Goal: Information Seeking & Learning: Learn about a topic

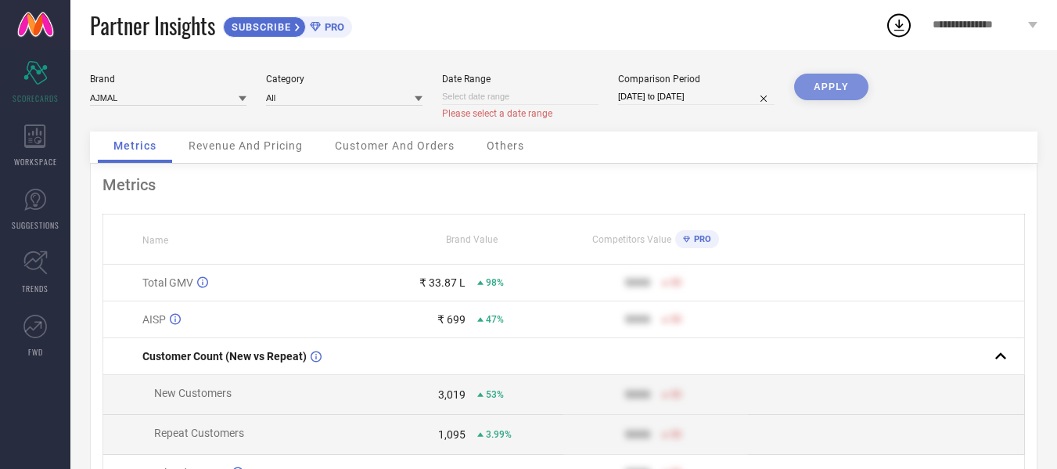
select select "8"
select select "2025"
select select "9"
select select "2025"
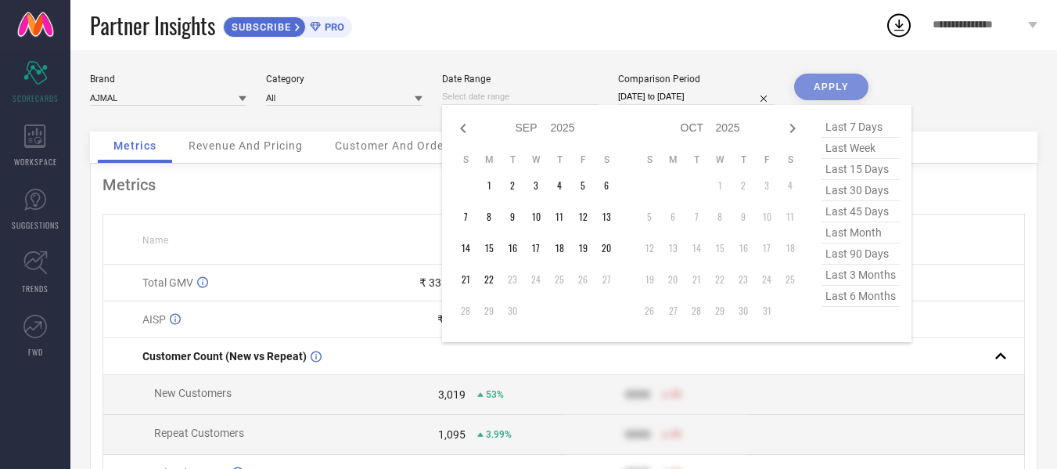
click at [530, 101] on input at bounding box center [520, 96] width 157 height 16
click at [584, 246] on td "19" at bounding box center [582, 247] width 23 height 23
type input "[DATE] to [DATE]"
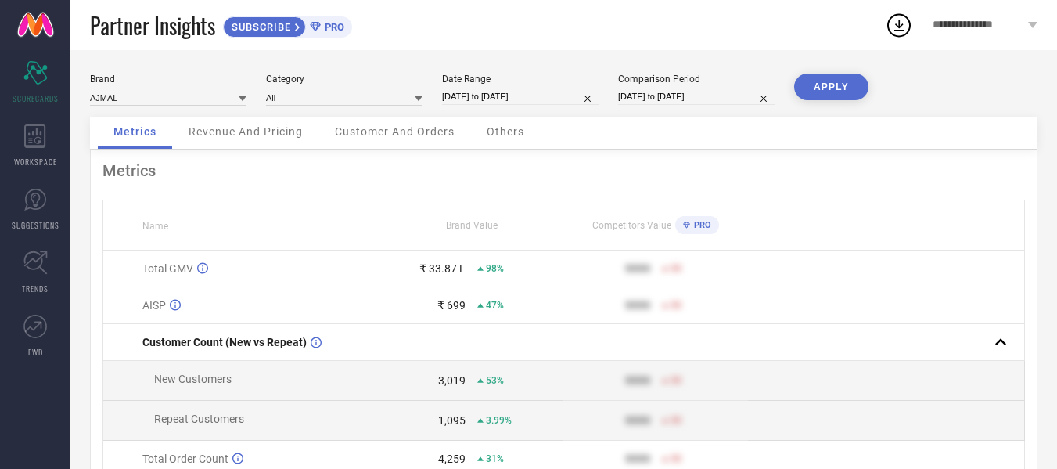
click at [805, 88] on button "APPLY" at bounding box center [831, 87] width 74 height 27
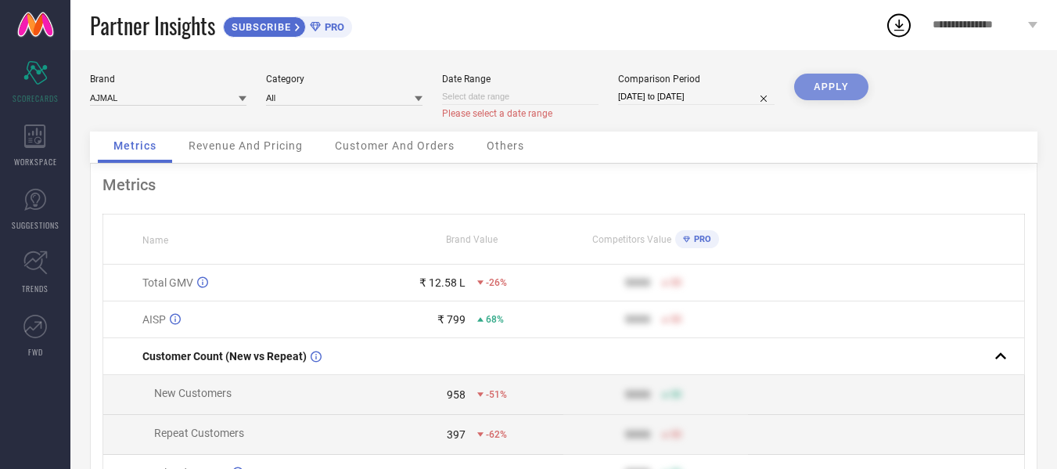
click at [571, 101] on input at bounding box center [520, 96] width 157 height 16
select select "8"
select select "2025"
select select "9"
select select "2025"
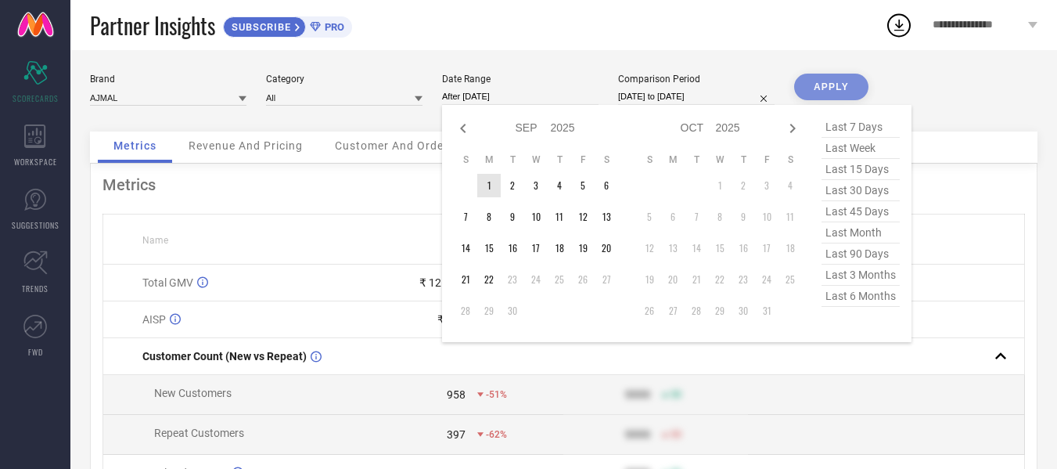
click at [491, 183] on td "1" at bounding box center [488, 185] width 23 height 23
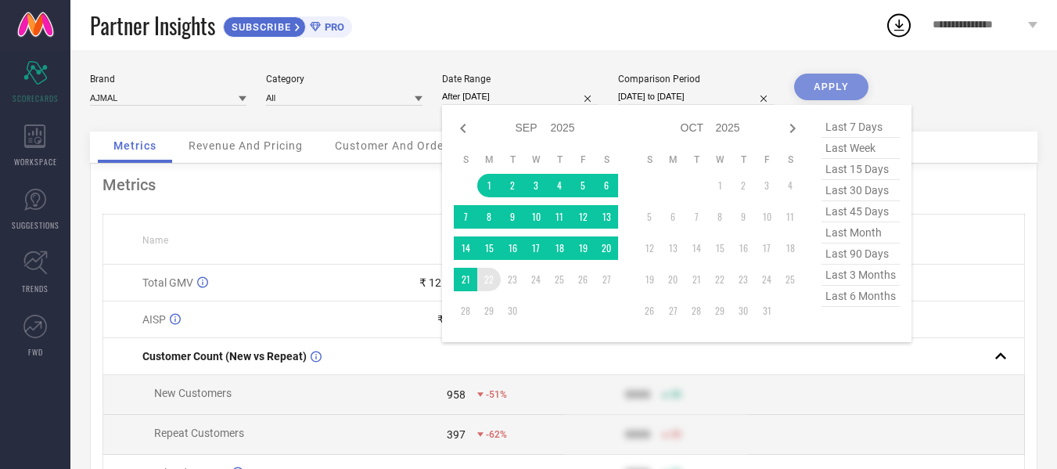
type input "[DATE] to [DATE]"
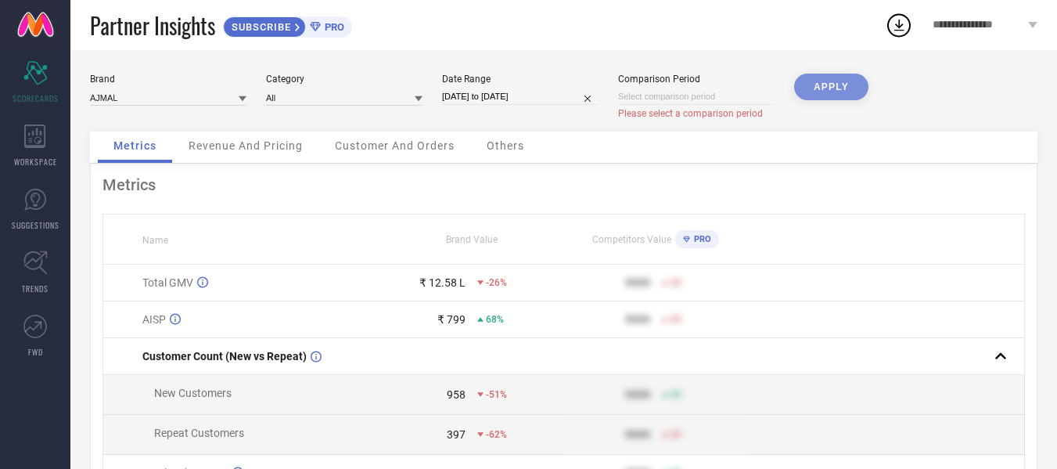
click at [715, 95] on input at bounding box center [696, 96] width 157 height 16
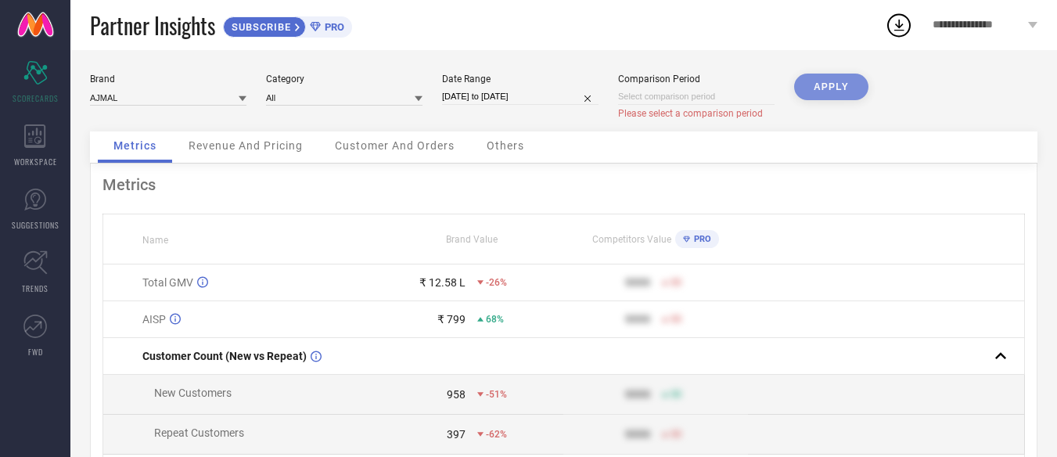
select select "8"
select select "2025"
select select "9"
select select "2025"
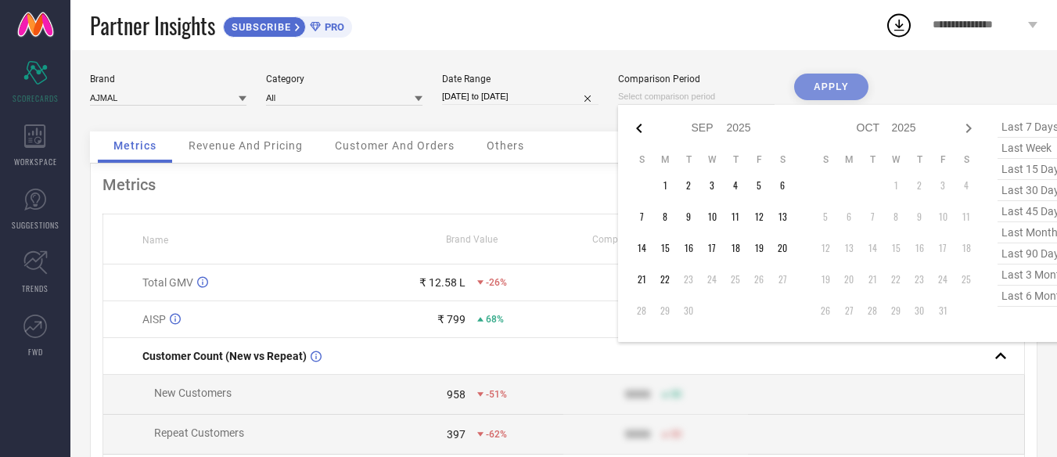
click at [644, 125] on icon at bounding box center [639, 128] width 19 height 19
select select "7"
select select "2025"
select select "8"
select select "2025"
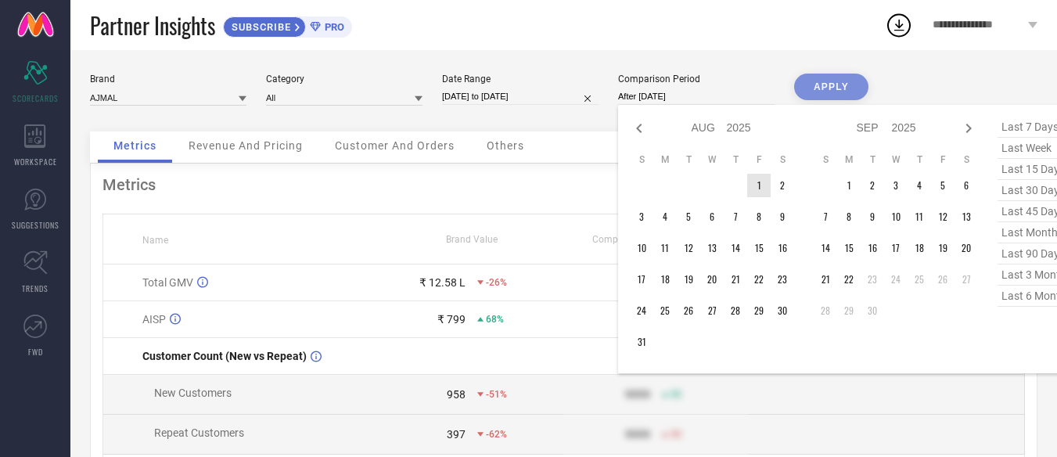
click at [754, 187] on td "1" at bounding box center [759, 185] width 23 height 23
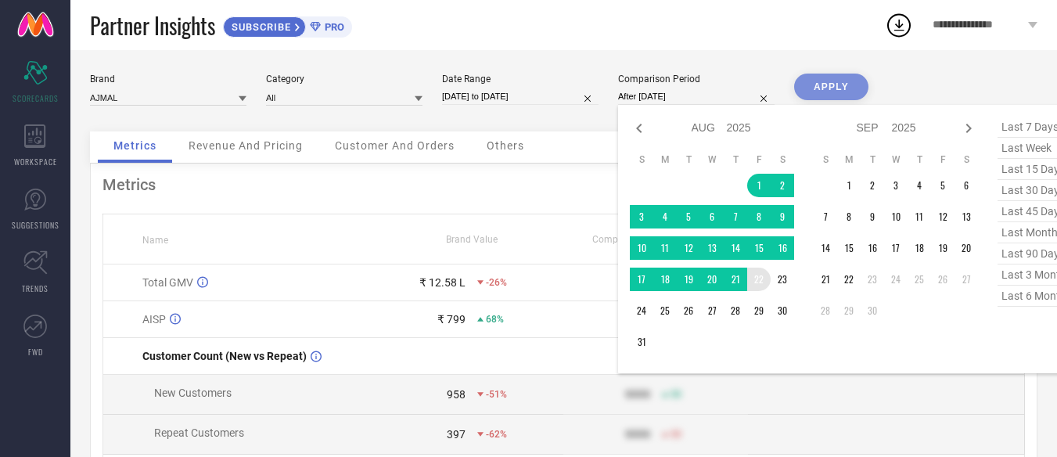
type input "[DATE] to [DATE]"
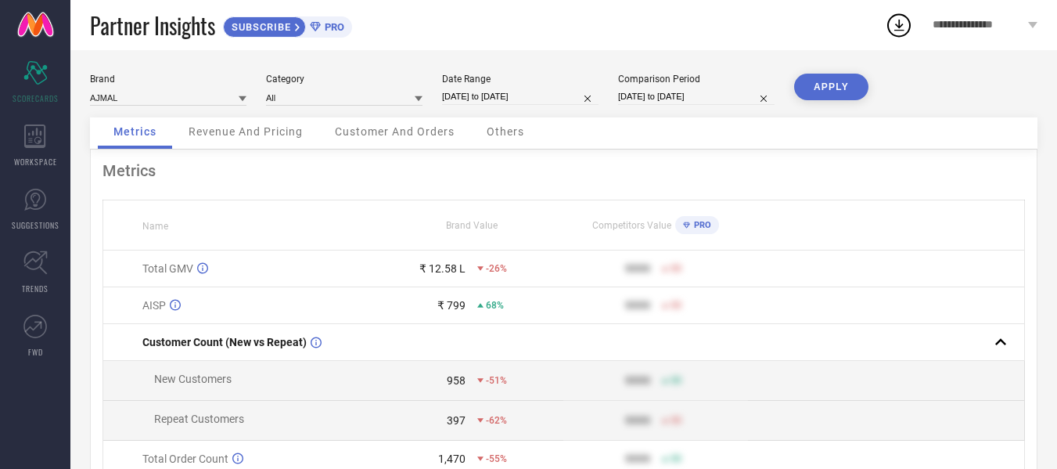
click at [819, 90] on button "APPLY" at bounding box center [831, 87] width 74 height 27
click at [464, 269] on div "₹ 26.15 L" at bounding box center [443, 268] width 46 height 13
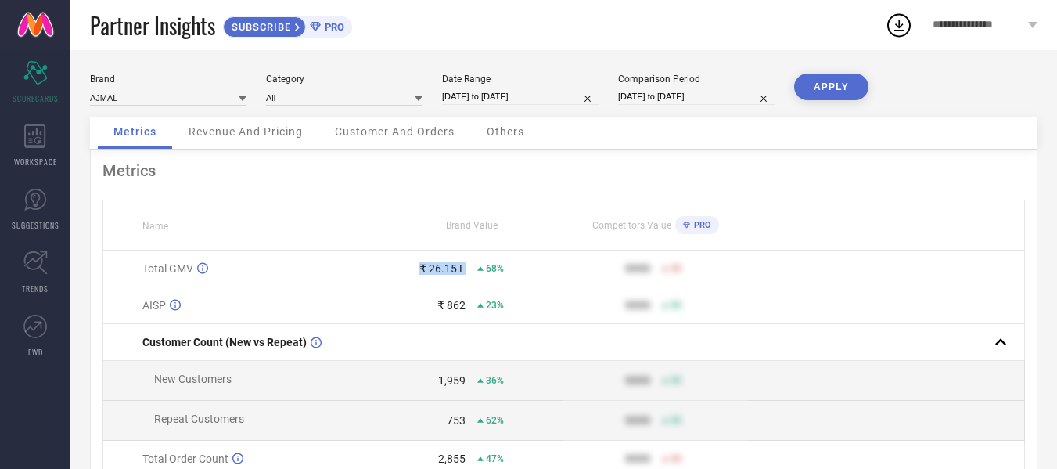
click at [464, 269] on div "₹ 26.15 L" at bounding box center [443, 268] width 46 height 13
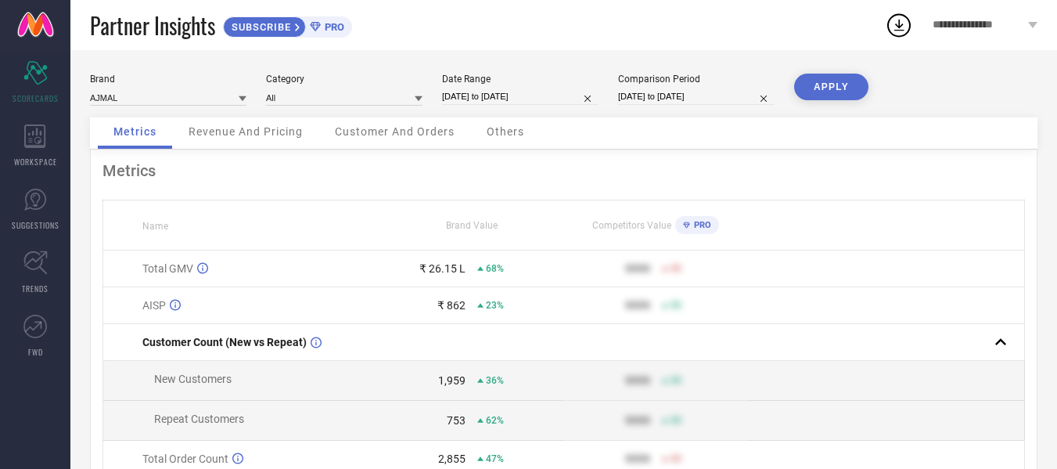
click at [455, 308] on div "₹ 862" at bounding box center [452, 305] width 28 height 13
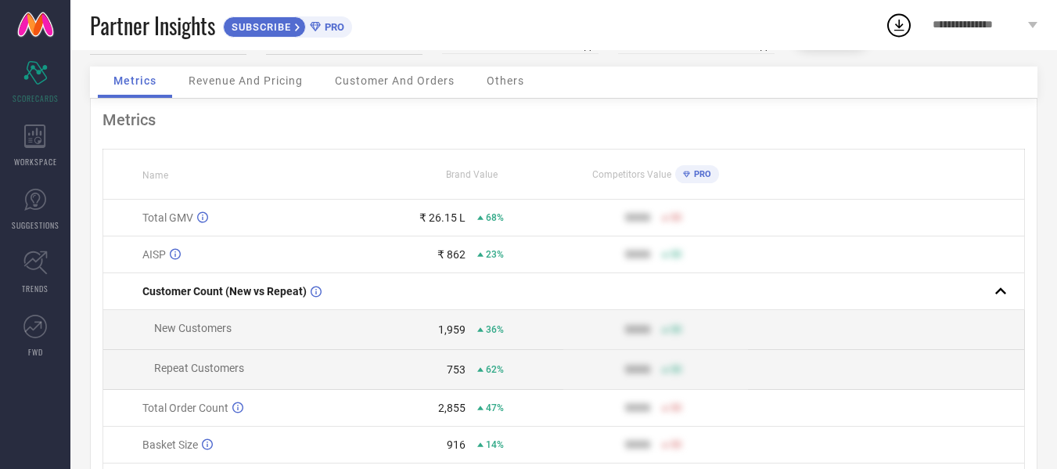
scroll to position [78, 0]
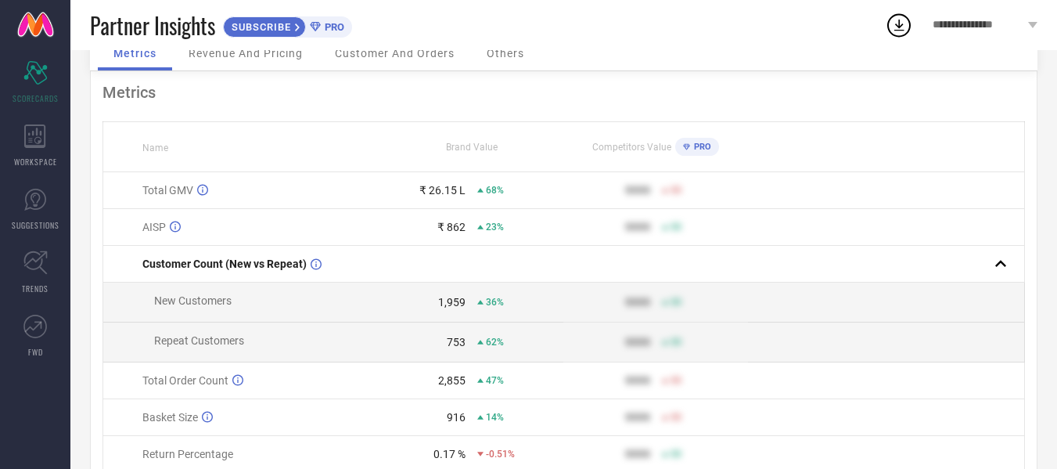
click at [455, 308] on div "1,959" at bounding box center [451, 302] width 27 height 13
click at [463, 346] on div "753" at bounding box center [456, 342] width 19 height 13
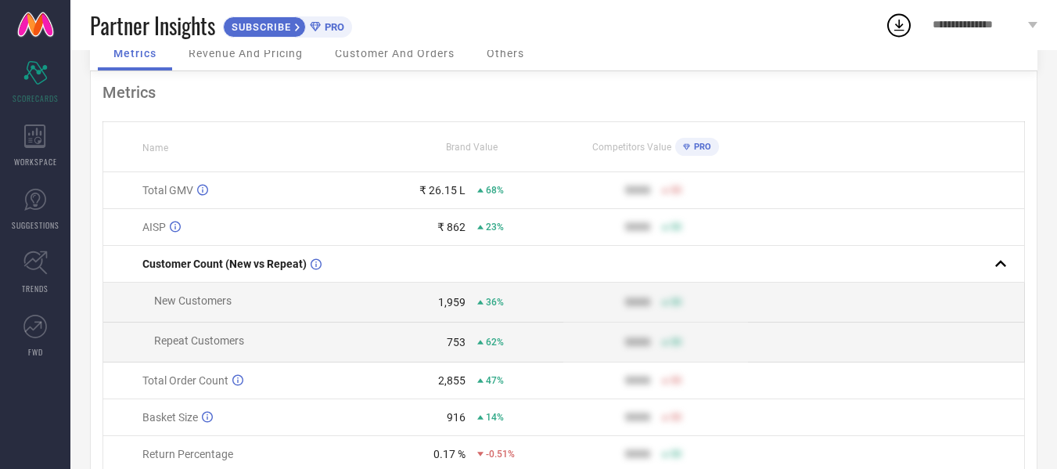
click at [463, 346] on div "753" at bounding box center [456, 342] width 19 height 13
drag, startPoint x: 463, startPoint y: 346, endPoint x: 443, endPoint y: 348, distance: 20.5
click at [443, 348] on div "753" at bounding box center [422, 342] width 85 height 13
drag, startPoint x: 464, startPoint y: 382, endPoint x: 440, endPoint y: 387, distance: 24.9
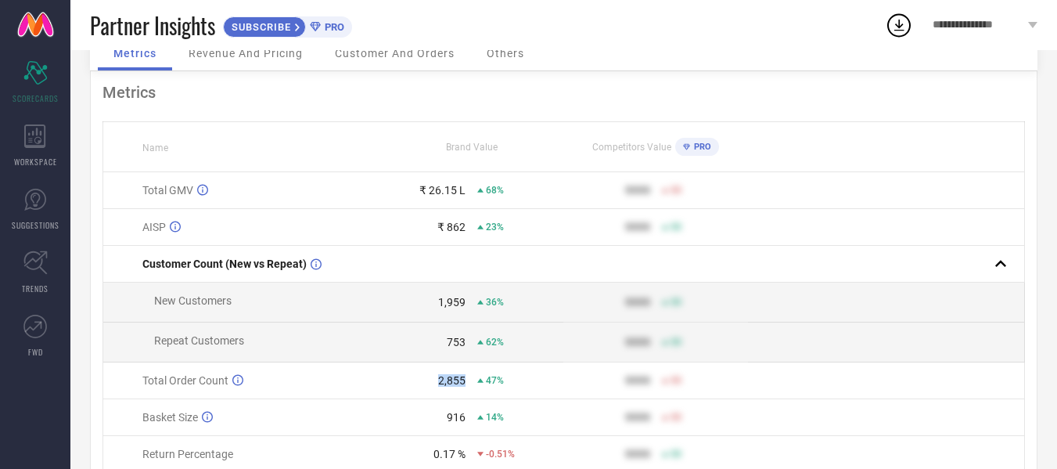
click at [440, 387] on div "2,855" at bounding box center [451, 380] width 27 height 13
click at [439, 387] on div "2,855" at bounding box center [451, 380] width 27 height 13
click at [454, 412] on td "916 14%" at bounding box center [472, 417] width 185 height 37
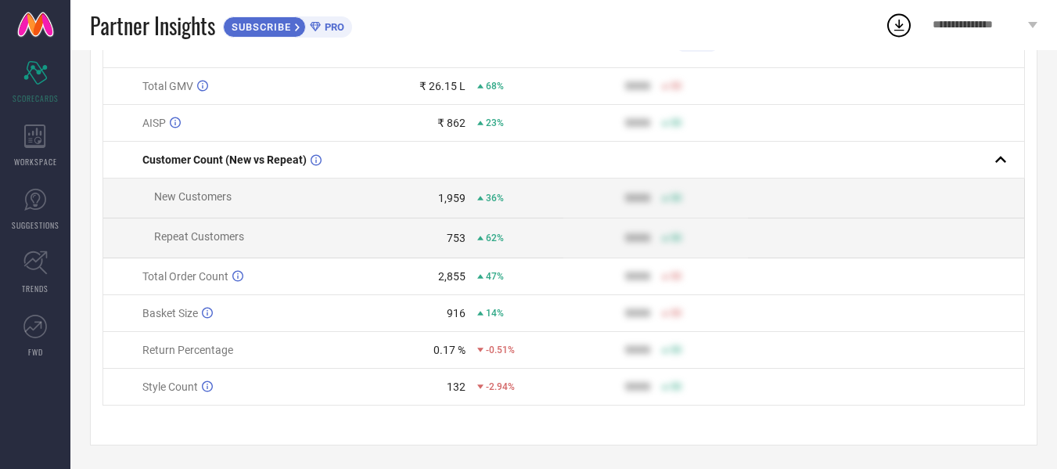
scroll to position [190, 0]
click at [472, 394] on td "132 -2.94%" at bounding box center [472, 387] width 185 height 37
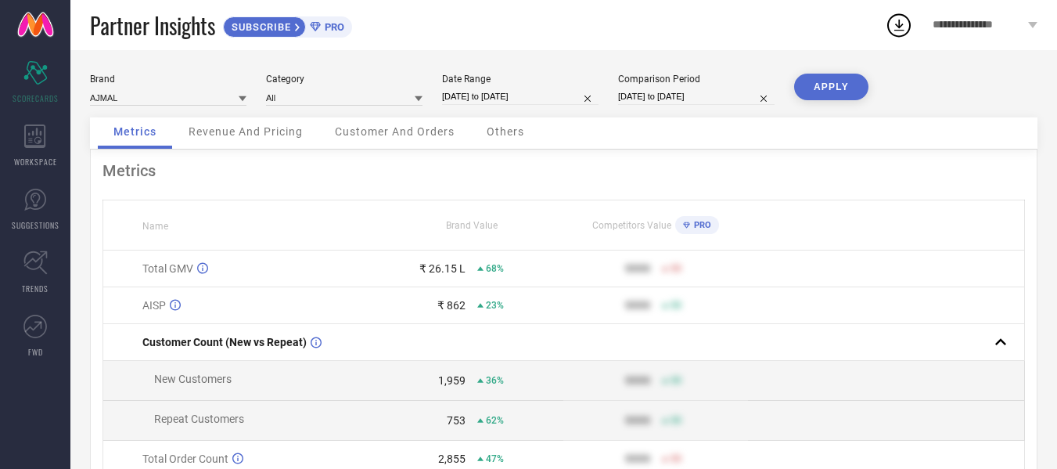
click at [240, 140] on div "Revenue And Pricing" at bounding box center [246, 132] width 146 height 31
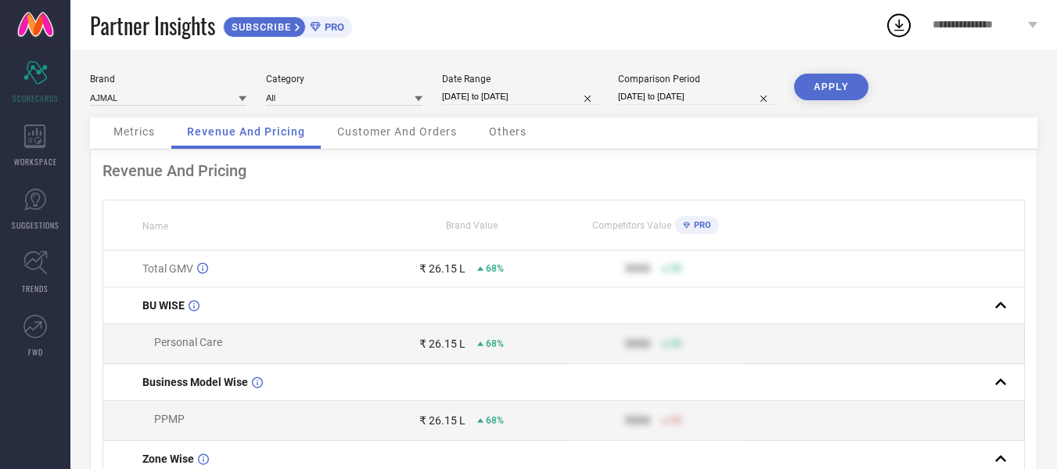
click at [393, 138] on span "Customer And Orders" at bounding box center [397, 131] width 120 height 13
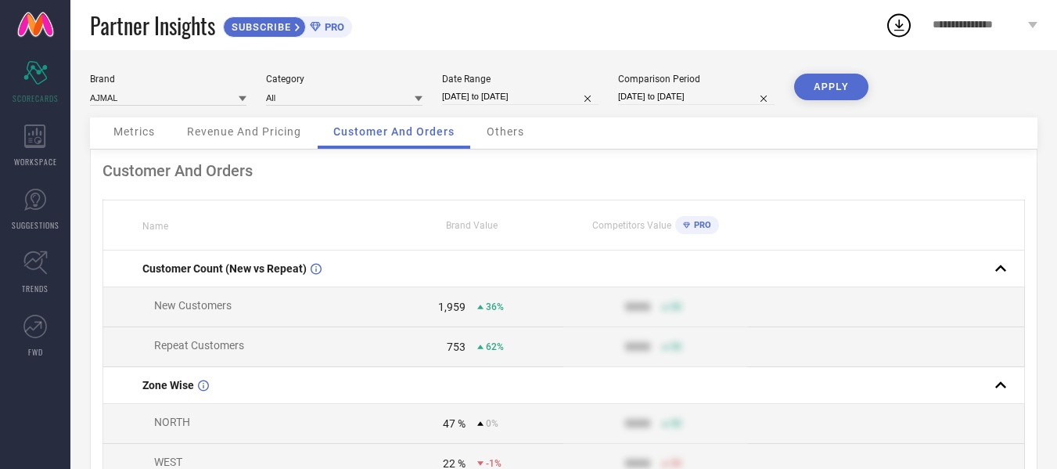
click at [496, 125] on div "Others" at bounding box center [505, 132] width 69 height 31
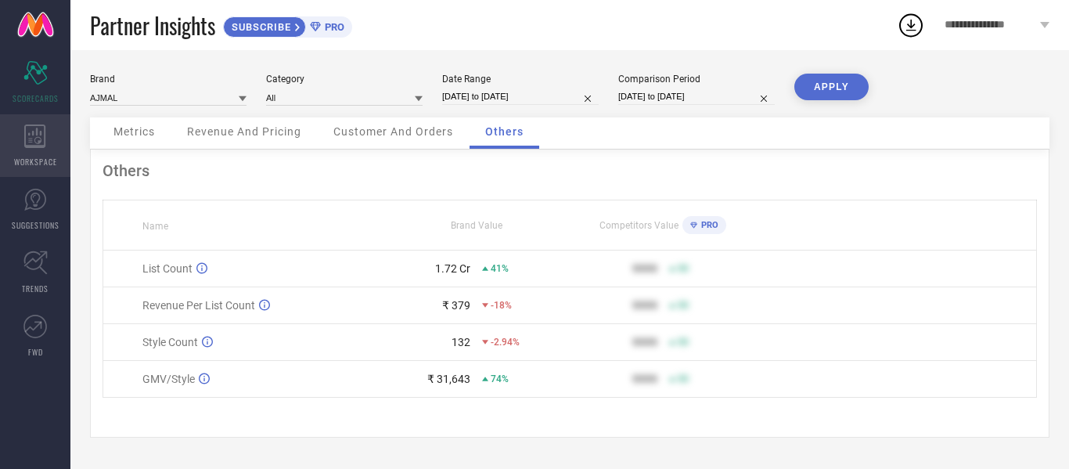
click at [36, 143] on icon at bounding box center [35, 135] width 22 height 23
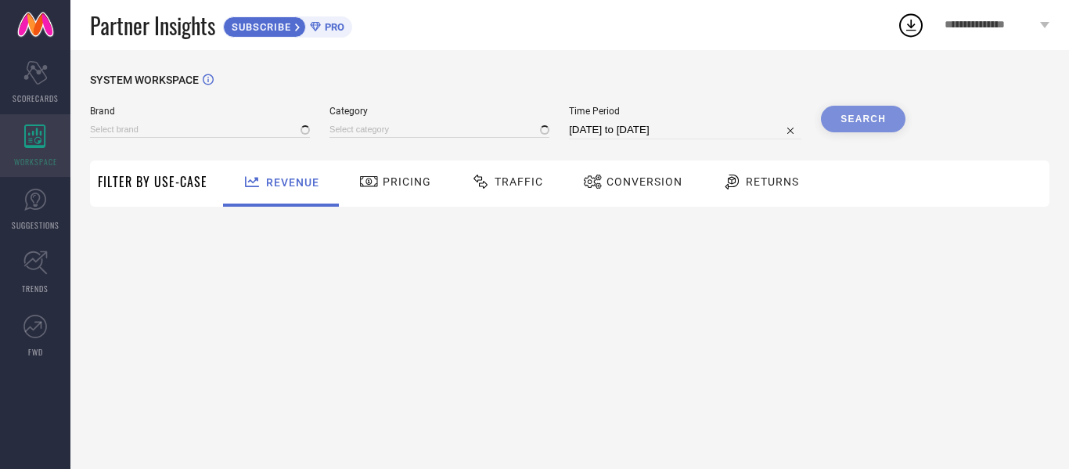
type input "AJMAL"
type input "All"
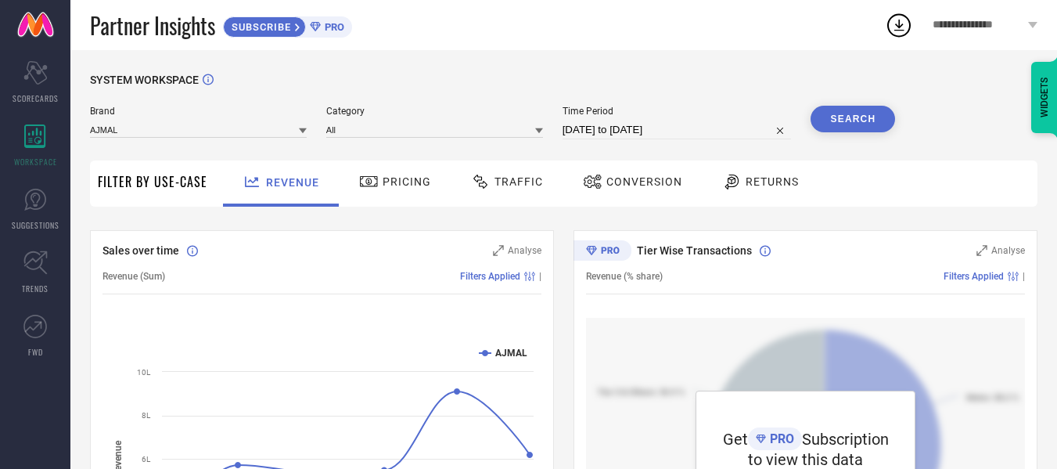
click at [403, 175] on div "Pricing" at bounding box center [395, 181] width 80 height 27
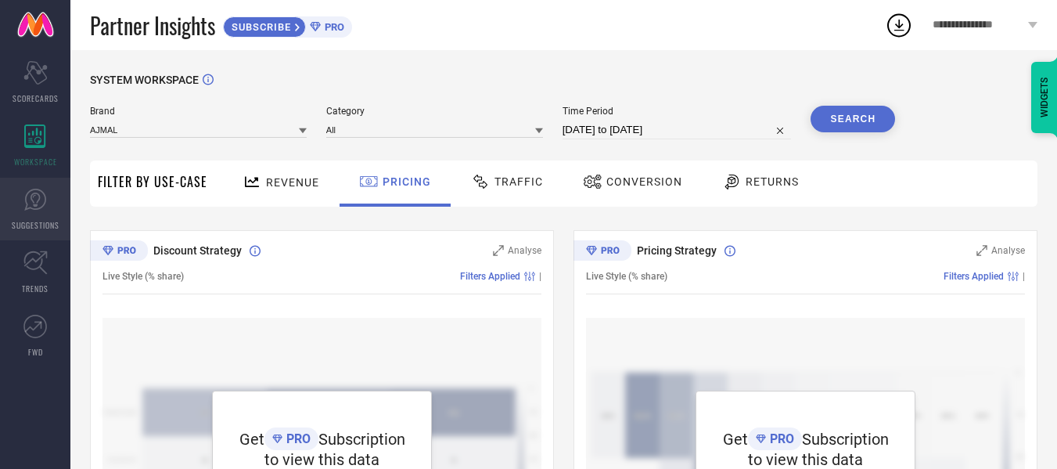
click at [14, 202] on link "SUGGESTIONS" at bounding box center [35, 209] width 70 height 63
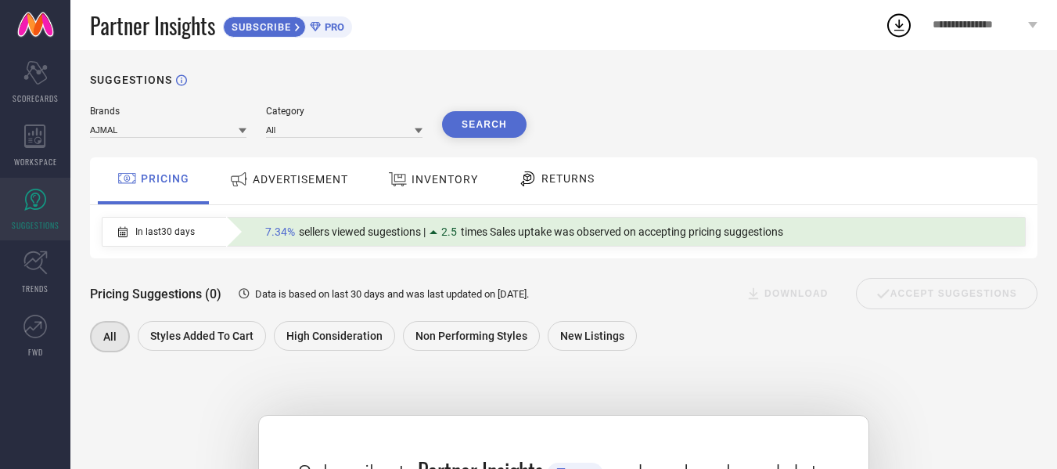
click at [411, 244] on div "7.34% sellers viewed sugestions | 2.5 times Sales uptake was observed on accept…" at bounding box center [625, 232] width 799 height 28
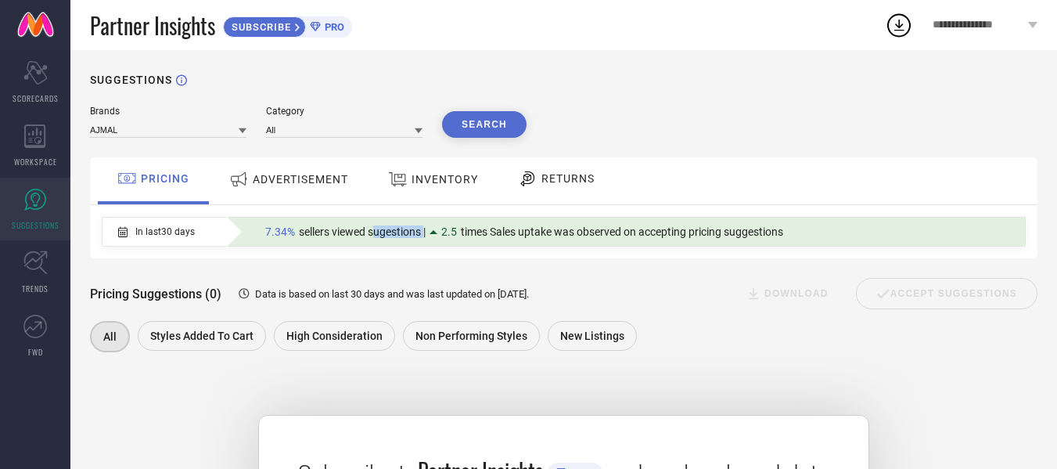
click at [411, 244] on div "7.34% sellers viewed sugestions | 2.5 times Sales uptake was observed on accept…" at bounding box center [625, 232] width 799 height 28
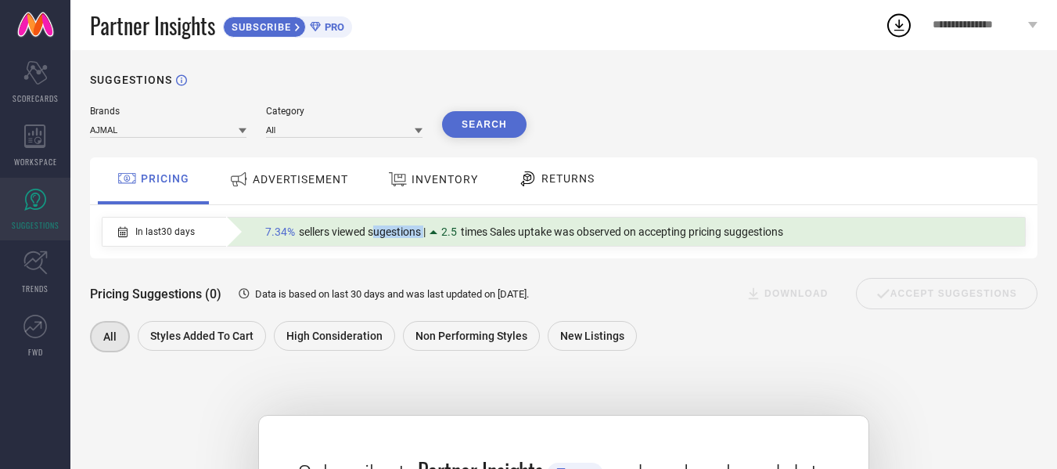
click at [411, 244] on div "7.34% sellers viewed sugestions | 2.5 times Sales uptake was observed on accept…" at bounding box center [625, 232] width 799 height 28
click at [992, 31] on span "**********" at bounding box center [979, 25] width 92 height 13
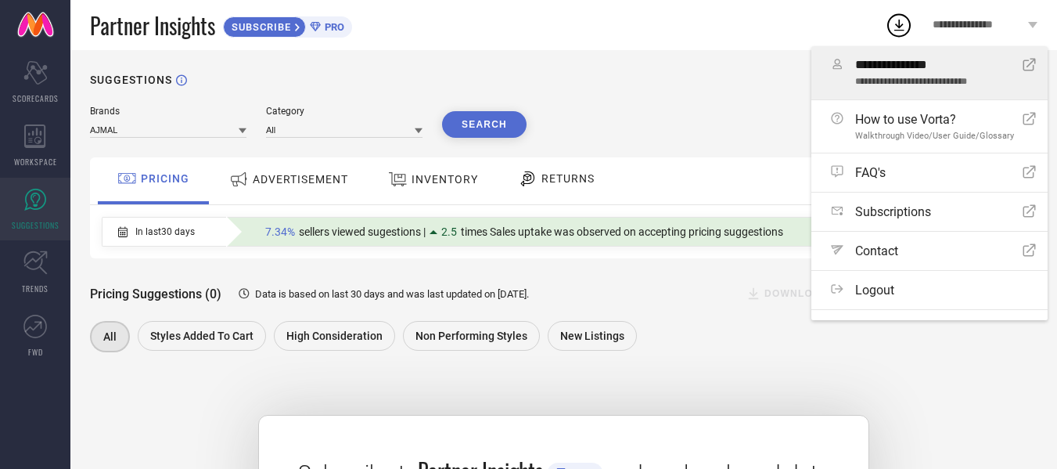
click at [932, 79] on span "**********" at bounding box center [934, 82] width 156 height 11
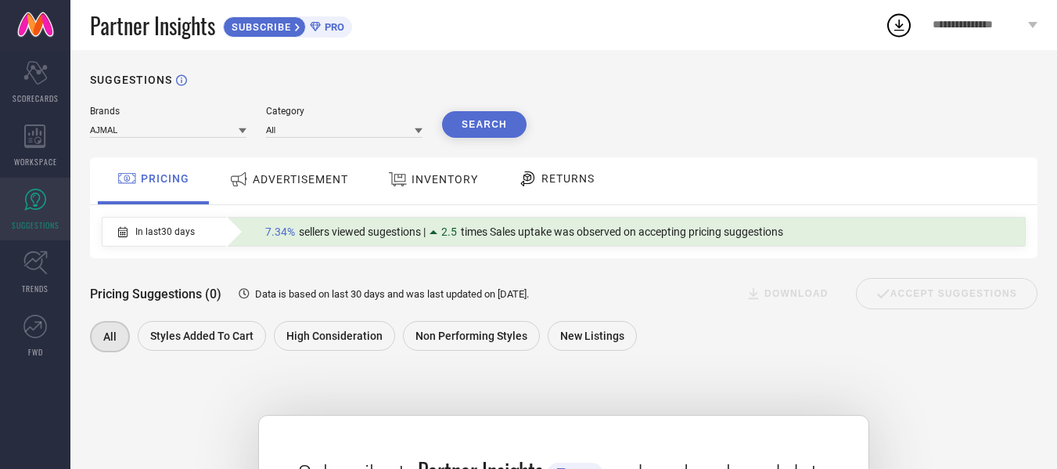
click at [618, 230] on span "times Sales uptake was observed on accepting pricing suggestions" at bounding box center [622, 231] width 322 height 13
click at [416, 185] on span "INVENTORY" at bounding box center [445, 179] width 67 height 13
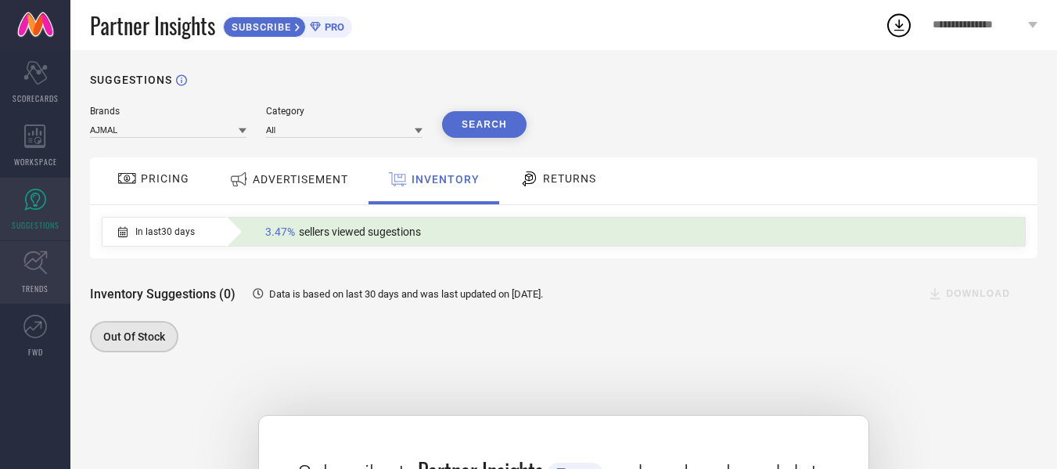
click at [47, 269] on icon at bounding box center [35, 262] width 24 height 24
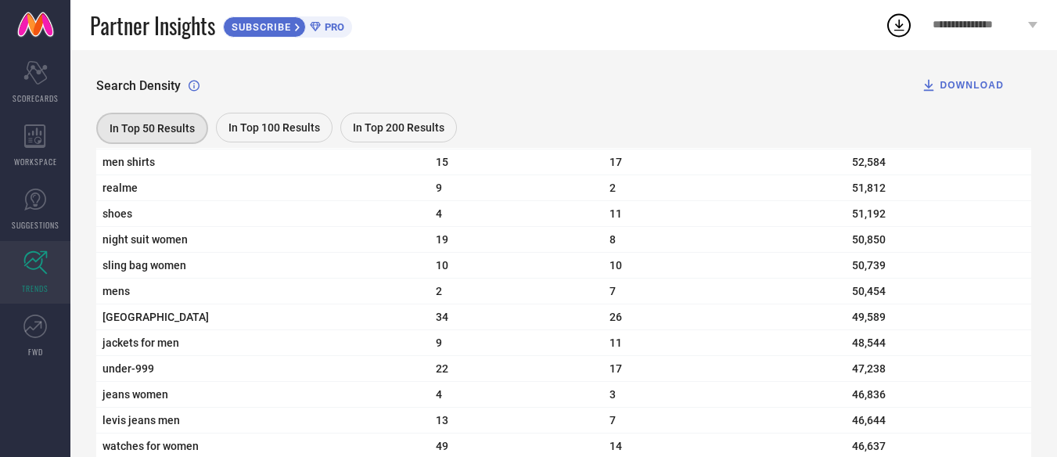
scroll to position [5640, 0]
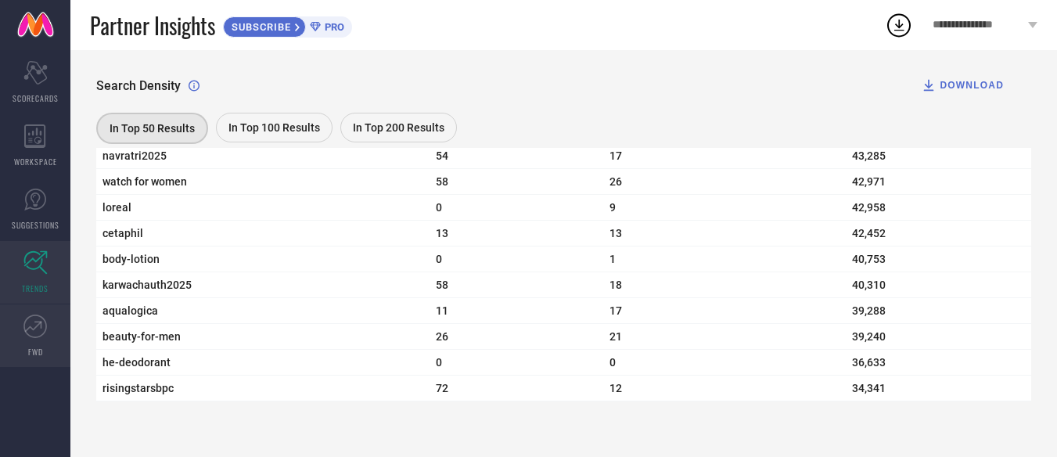
click at [25, 333] on icon at bounding box center [34, 326] width 23 height 23
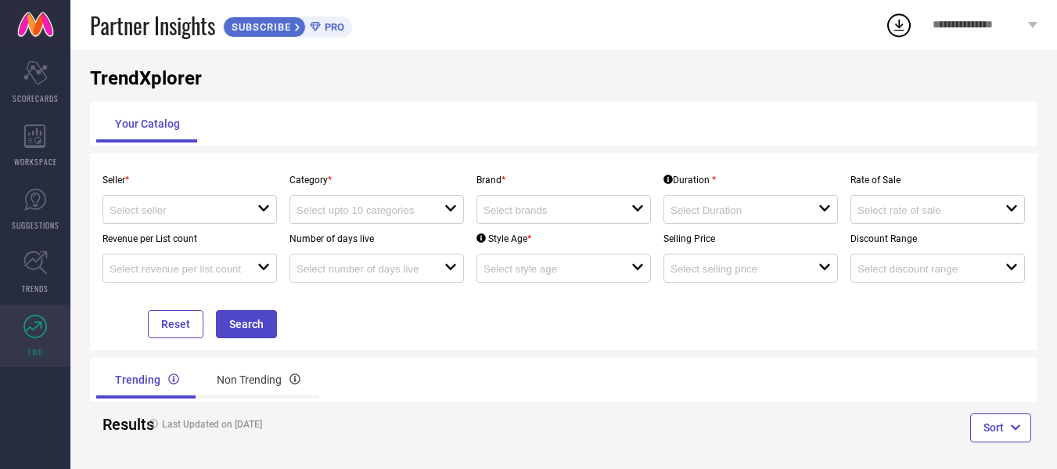
scroll to position [34, 0]
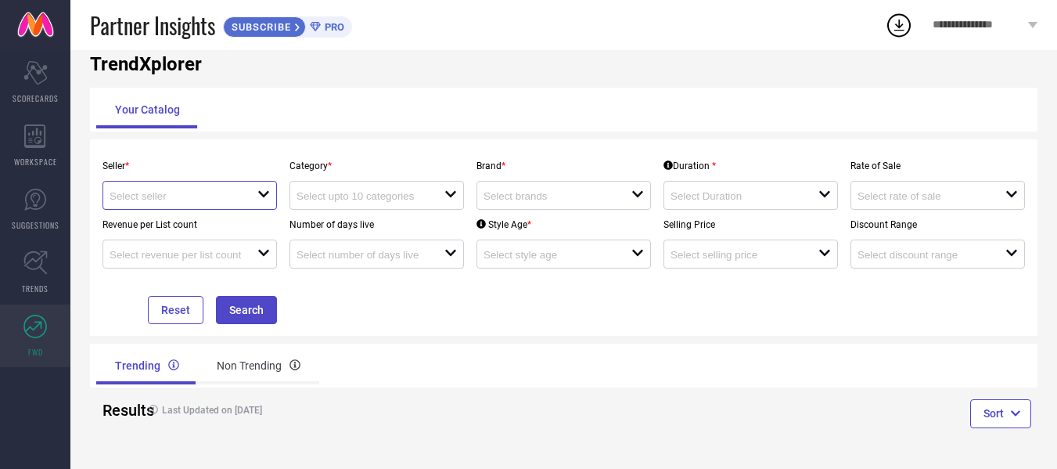
click at [209, 201] on input at bounding box center [176, 196] width 133 height 12
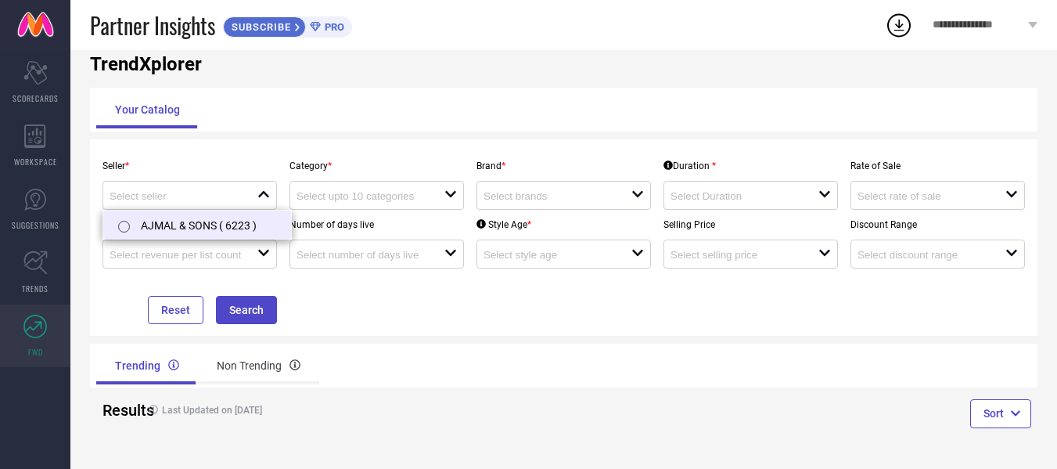
click at [206, 223] on li "AJMAL & SONS ( 6223 )" at bounding box center [197, 225] width 188 height 28
type input "AJMAL & SONS ( 6223 )"
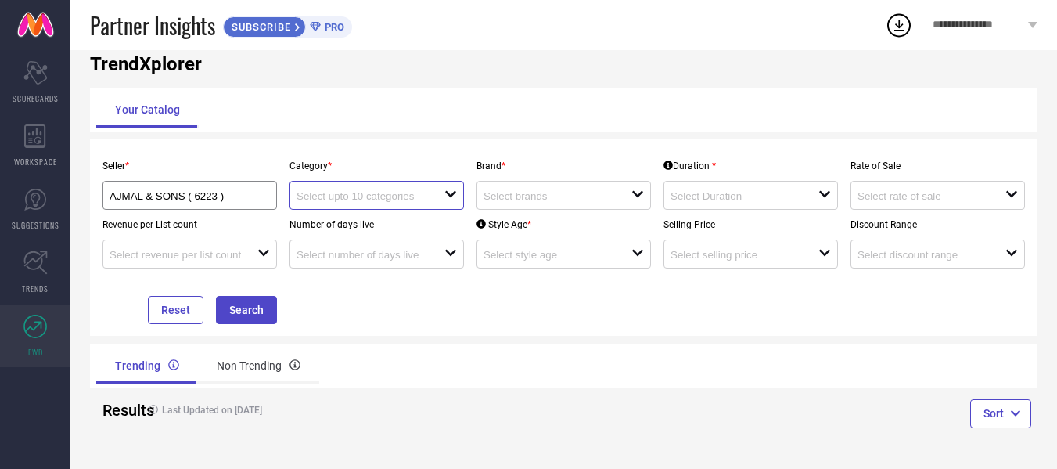
click at [388, 195] on input at bounding box center [363, 196] width 133 height 12
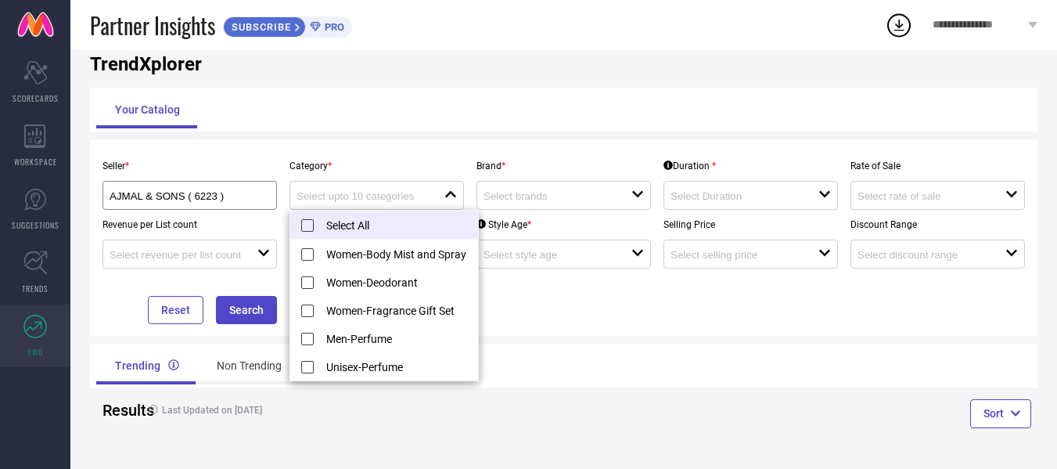
click at [310, 219] on li "Select All" at bounding box center [384, 225] width 188 height 29
type input "Women-Body Mist and Spray, + 4 more"
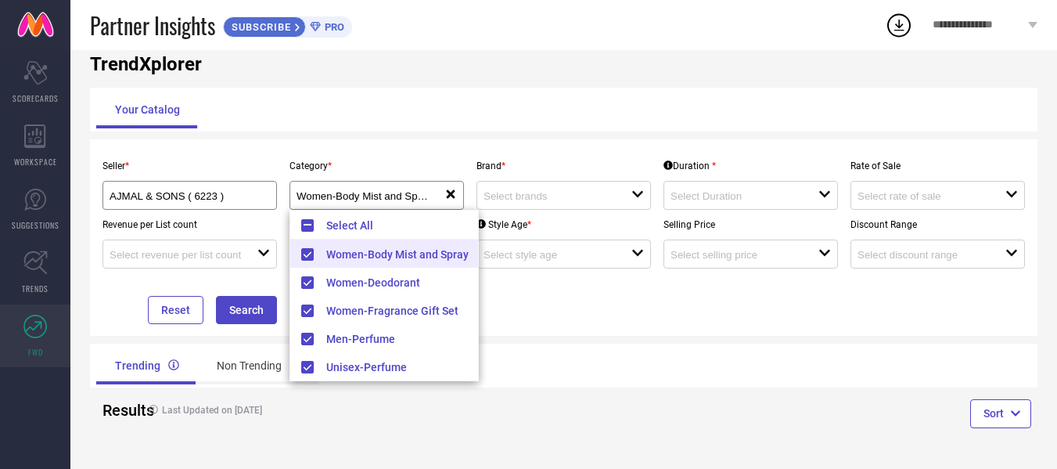
click at [562, 150] on div "Seller * AJMAL & SONS ( 6223 ) Category * Women-Body Mist and Spray, + 4 more r…" at bounding box center [564, 237] width 948 height 196
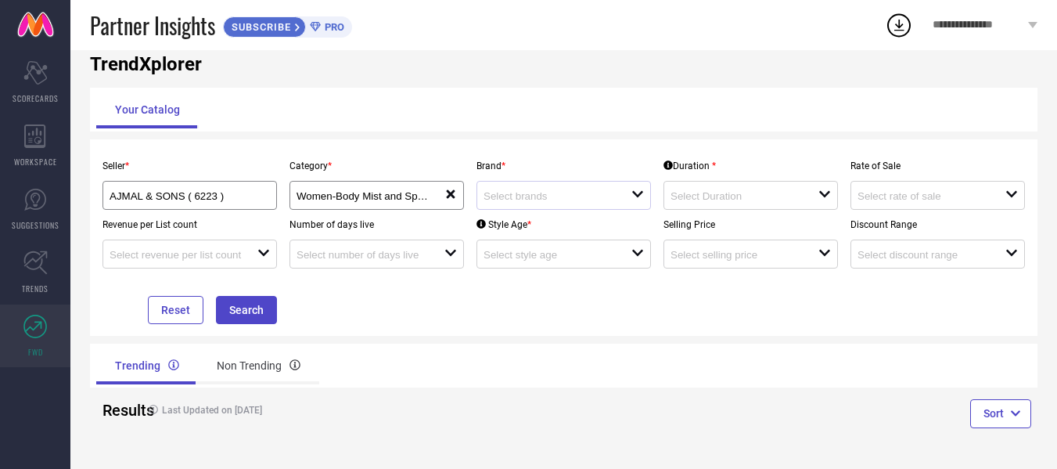
click at [569, 186] on div "open" at bounding box center [564, 195] width 175 height 29
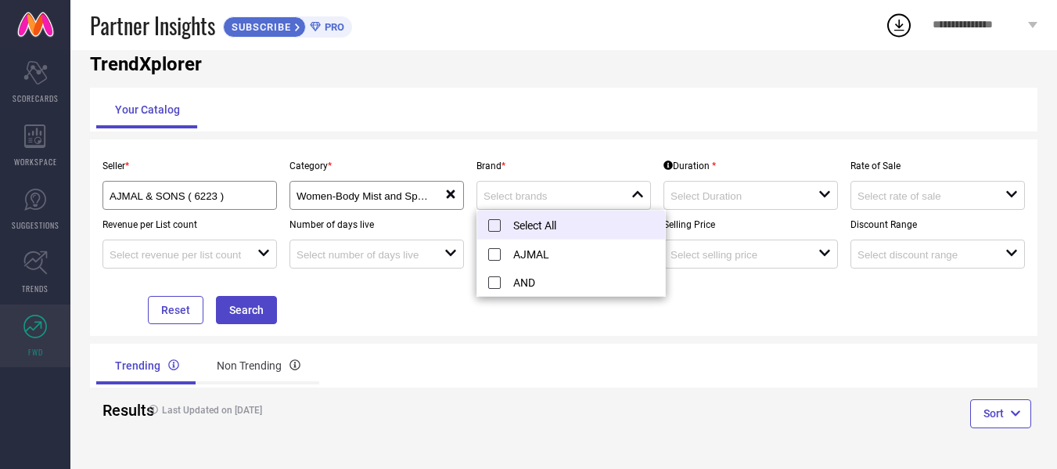
click at [499, 225] on li "Select All" at bounding box center [571, 225] width 188 height 29
type input "AJMAL, AND"
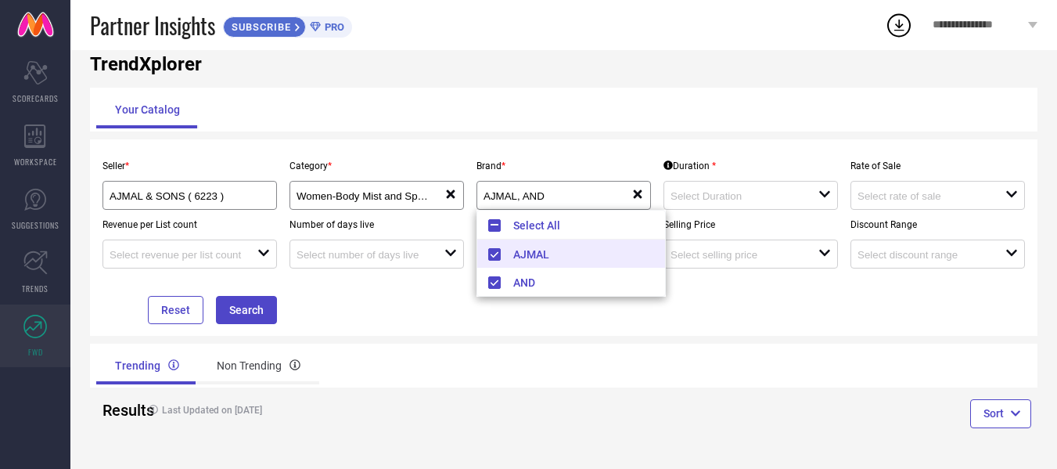
click at [582, 130] on div "Your Catalog" at bounding box center [564, 110] width 948 height 44
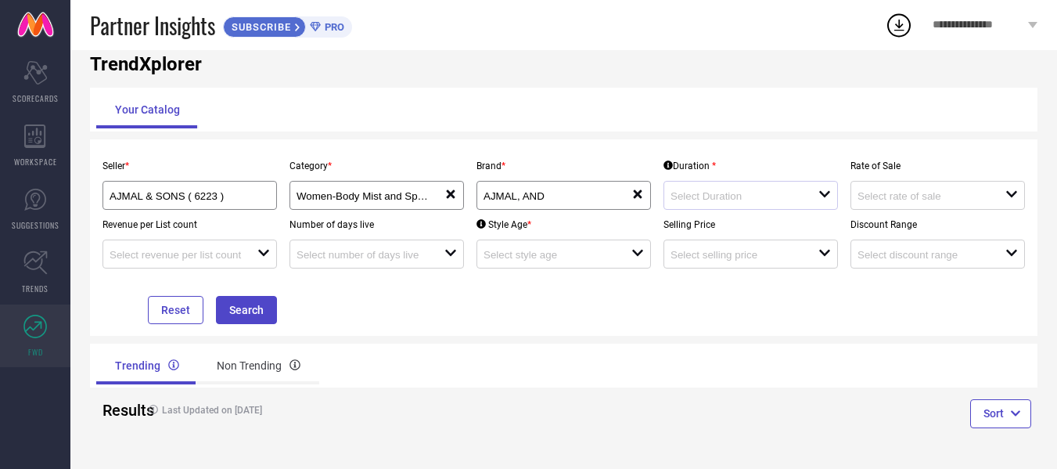
click at [744, 205] on div "open" at bounding box center [751, 195] width 175 height 29
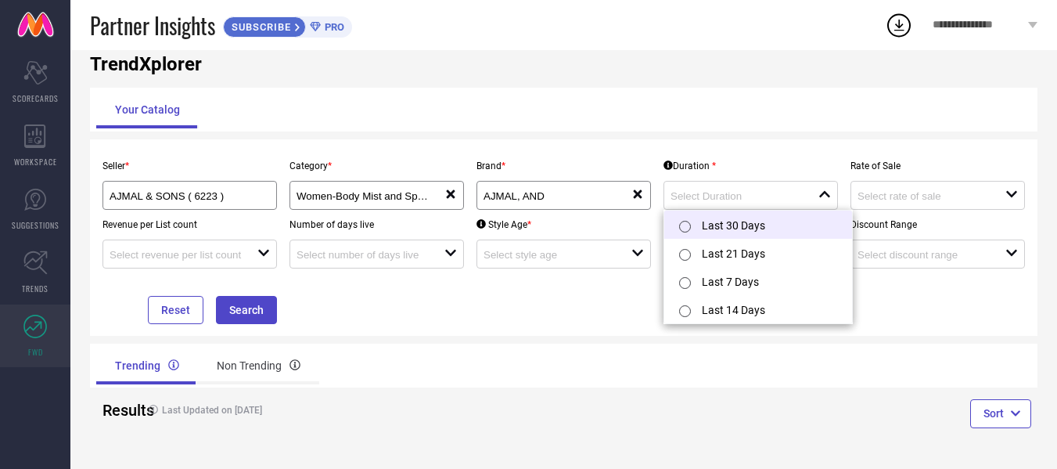
click at [741, 218] on li "Last 30 Days" at bounding box center [759, 225] width 188 height 28
type input "Last 30 Days"
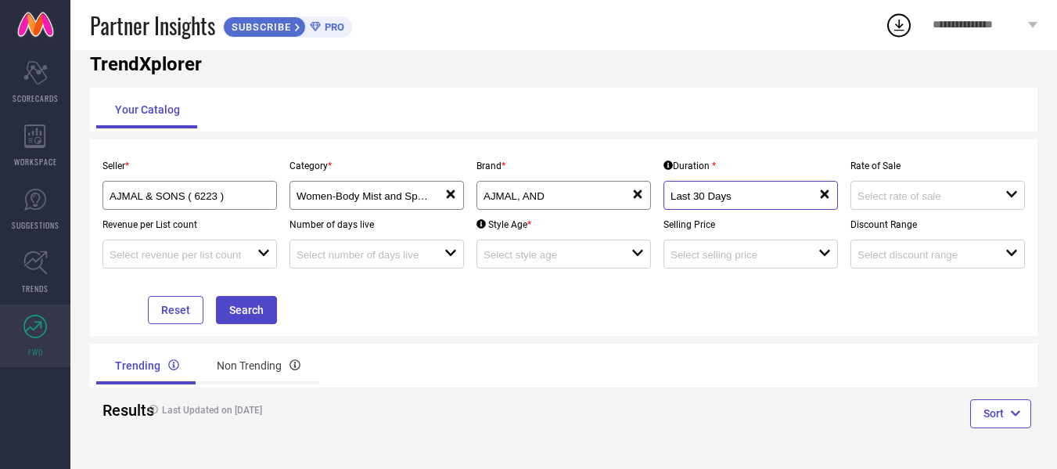
click at [741, 199] on input "Last 30 Days" at bounding box center [737, 196] width 133 height 12
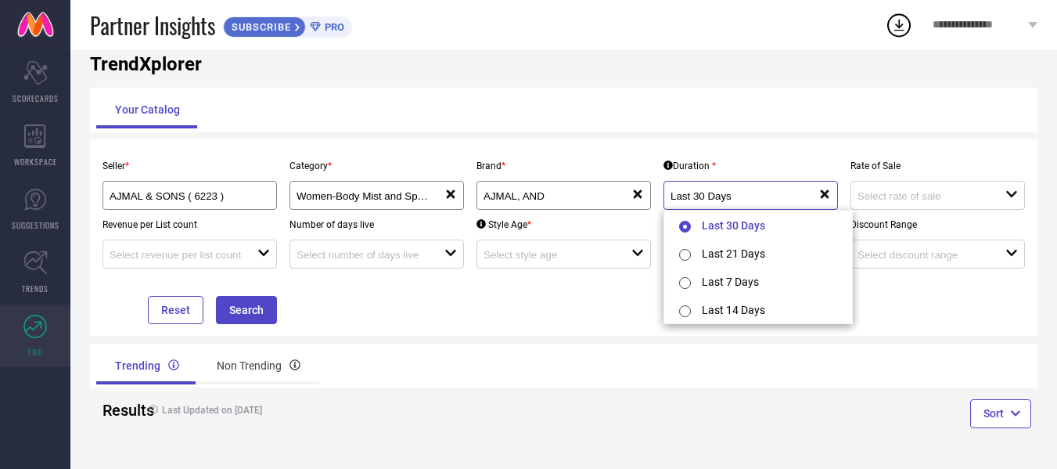
click at [741, 199] on input "Last 30 Days" at bounding box center [737, 196] width 133 height 12
click at [945, 186] on div "open" at bounding box center [938, 195] width 175 height 29
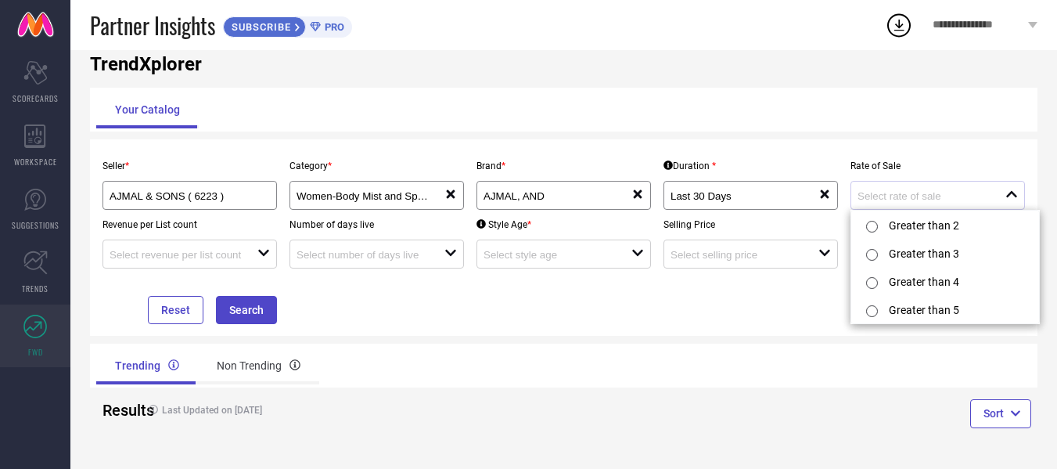
click at [945, 186] on div "close" at bounding box center [938, 195] width 175 height 29
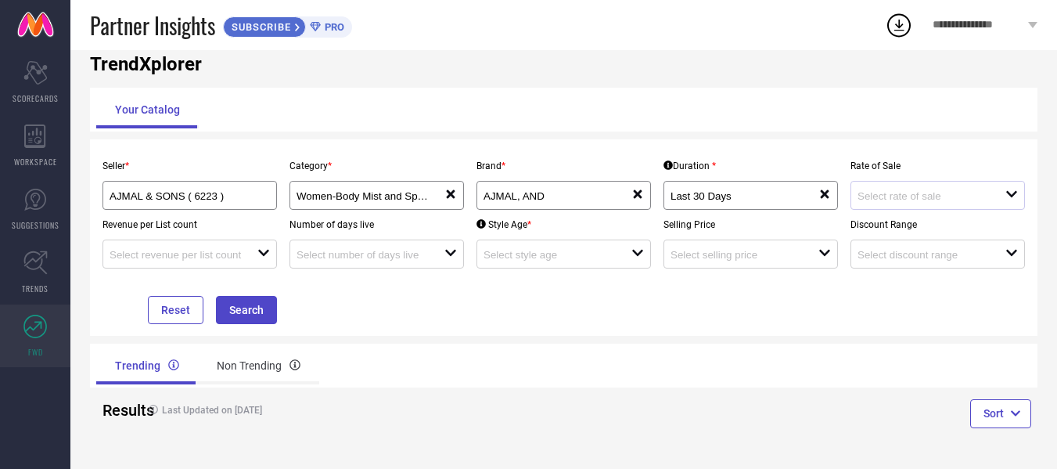
click at [879, 200] on div at bounding box center [932, 195] width 148 height 15
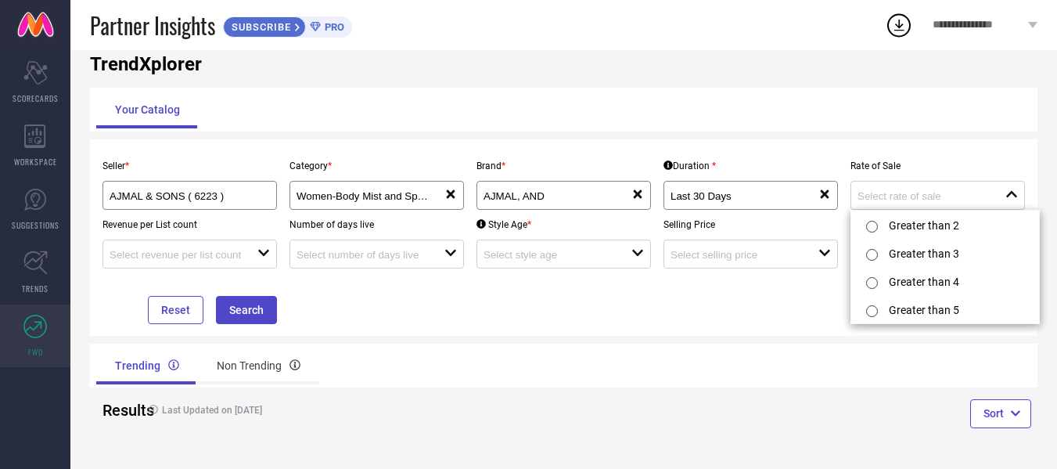
click at [920, 159] on div "Rate of Sale close" at bounding box center [938, 180] width 187 height 59
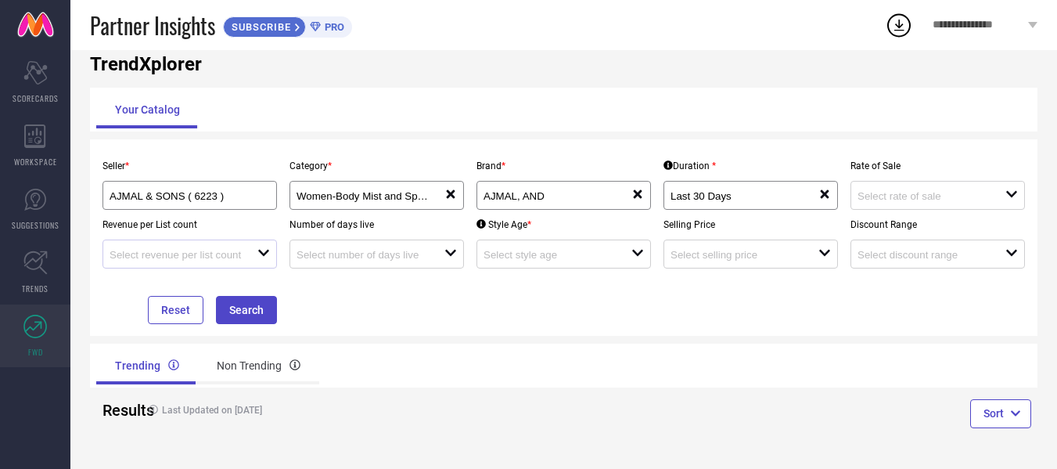
click at [173, 261] on div at bounding box center [184, 254] width 148 height 15
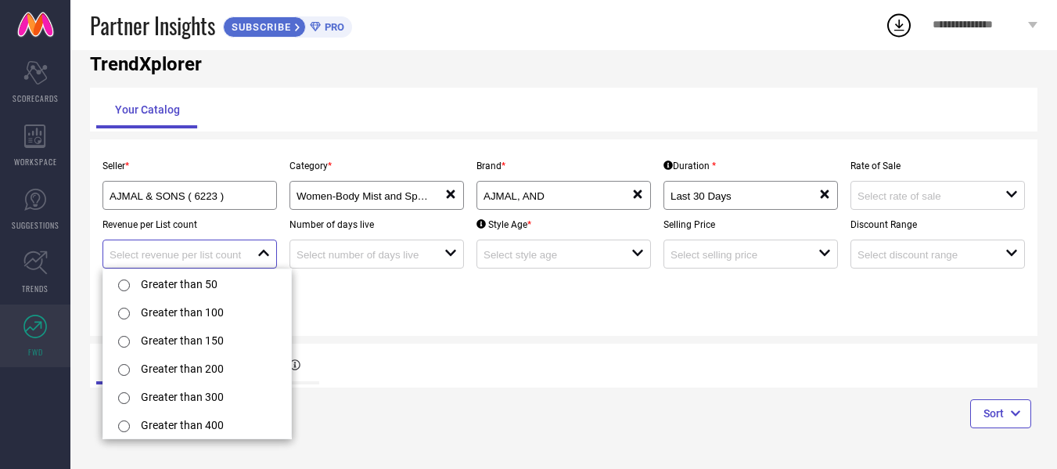
click at [216, 255] on input at bounding box center [176, 255] width 133 height 12
click at [391, 241] on div "open" at bounding box center [377, 254] width 175 height 29
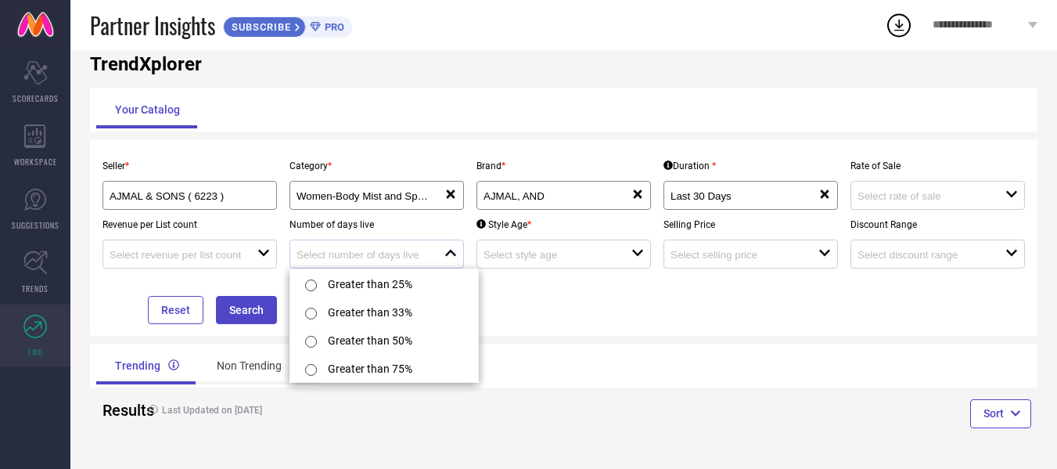
click at [391, 241] on div "close" at bounding box center [377, 254] width 175 height 29
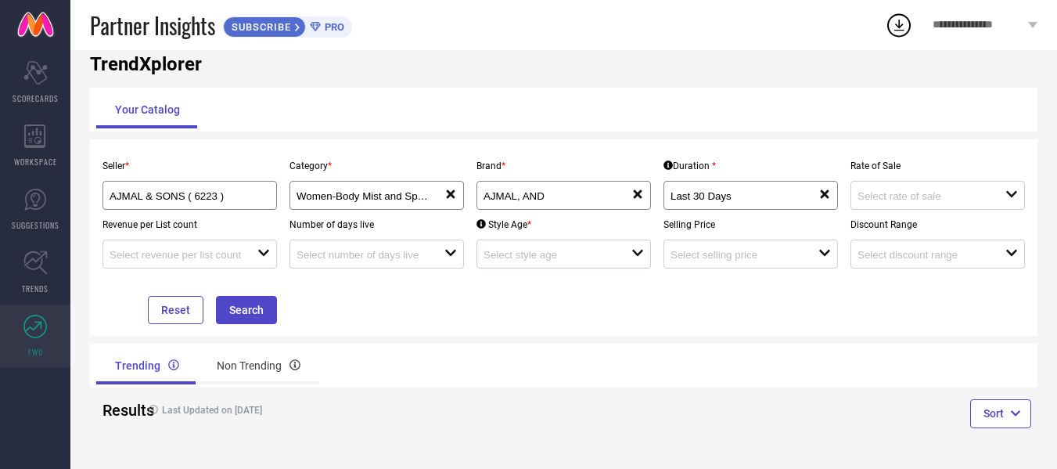
click at [540, 240] on div "open" at bounding box center [564, 254] width 175 height 29
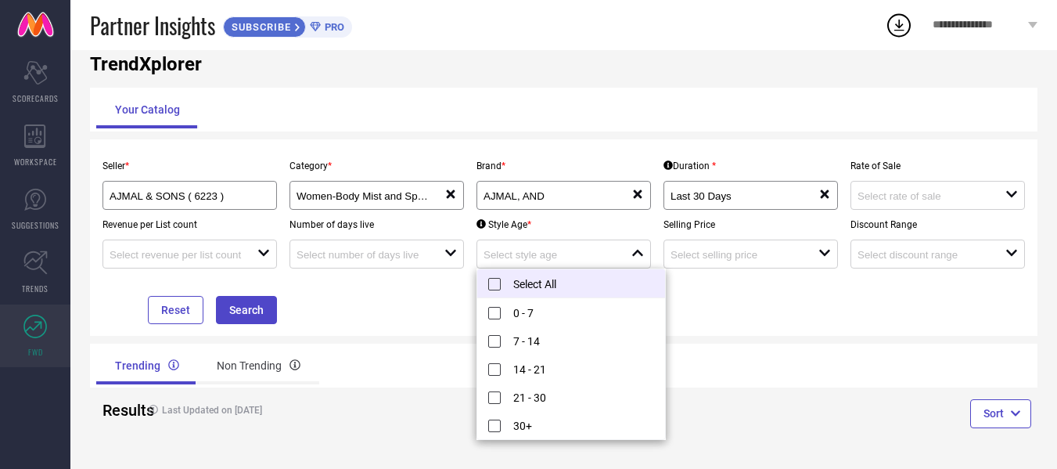
click at [507, 282] on li "Select All" at bounding box center [571, 283] width 188 height 29
type input "0 - 7, + 4 more"
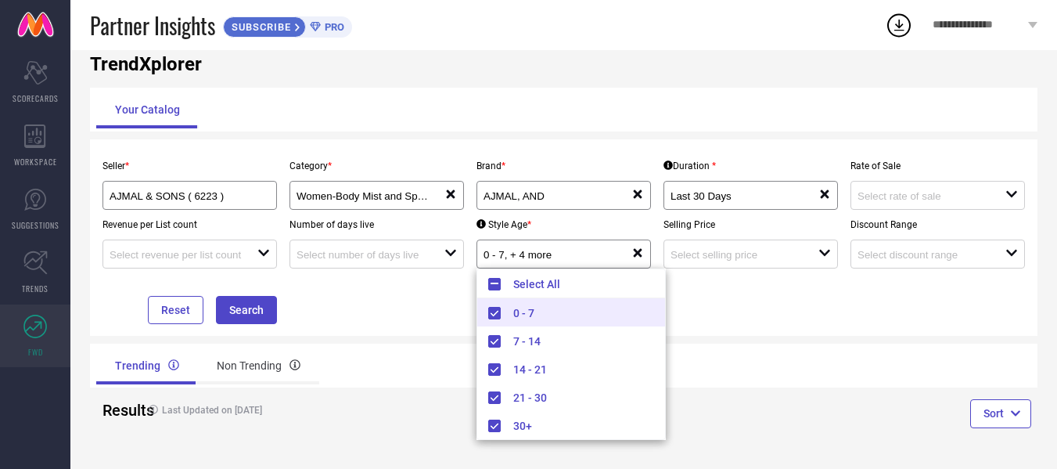
click at [726, 295] on div "Seller * AJMAL & SONS ( 6223 ) Category * Women-Body Mist and Spray, + 4 more r…" at bounding box center [563, 237] width 935 height 173
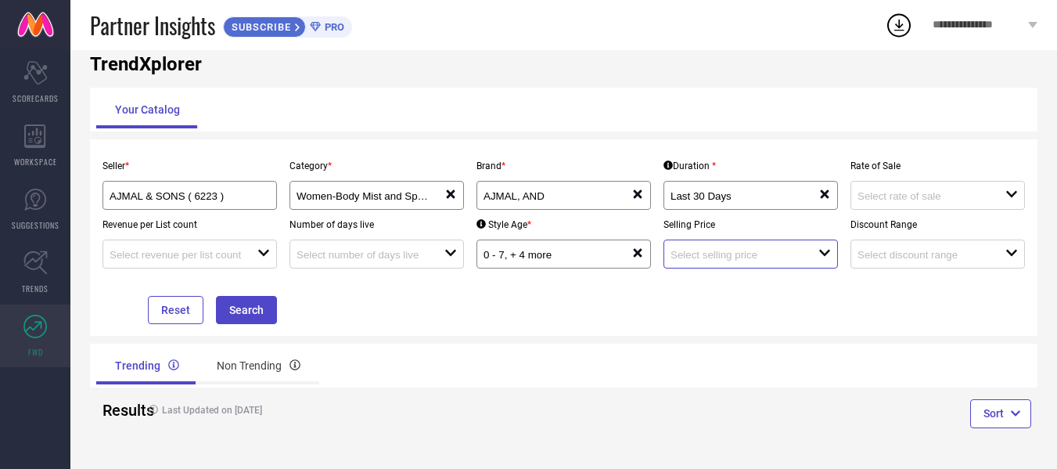
click at [728, 254] on input at bounding box center [737, 255] width 133 height 12
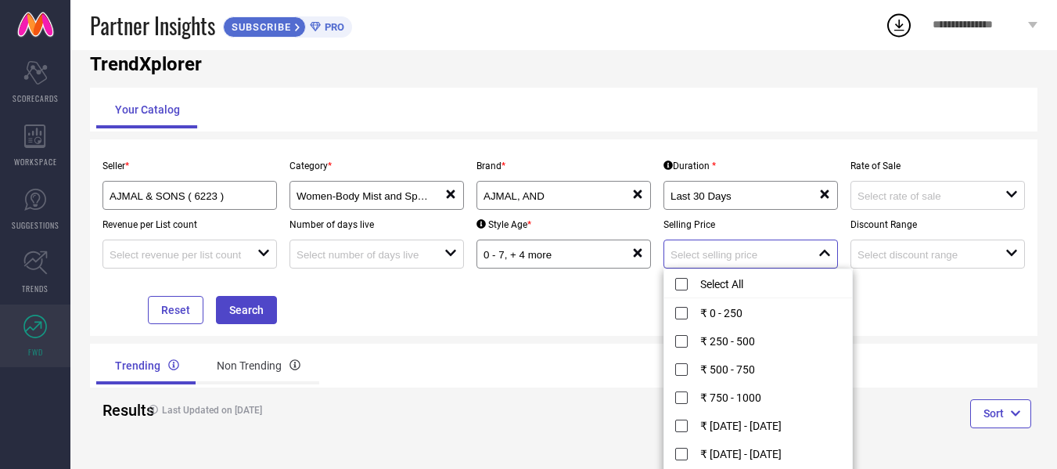
click at [730, 251] on input at bounding box center [737, 255] width 133 height 12
click at [895, 244] on div "open" at bounding box center [938, 254] width 175 height 29
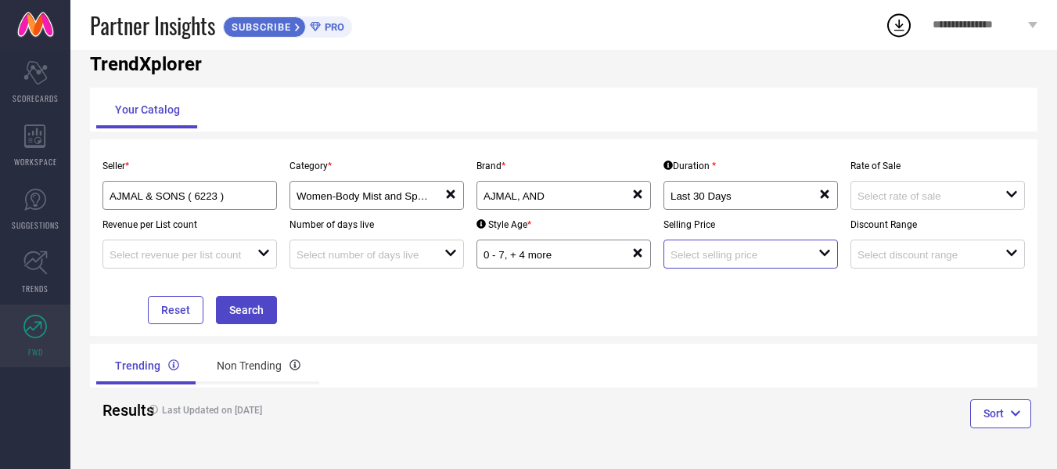
click at [770, 254] on input at bounding box center [737, 255] width 133 height 12
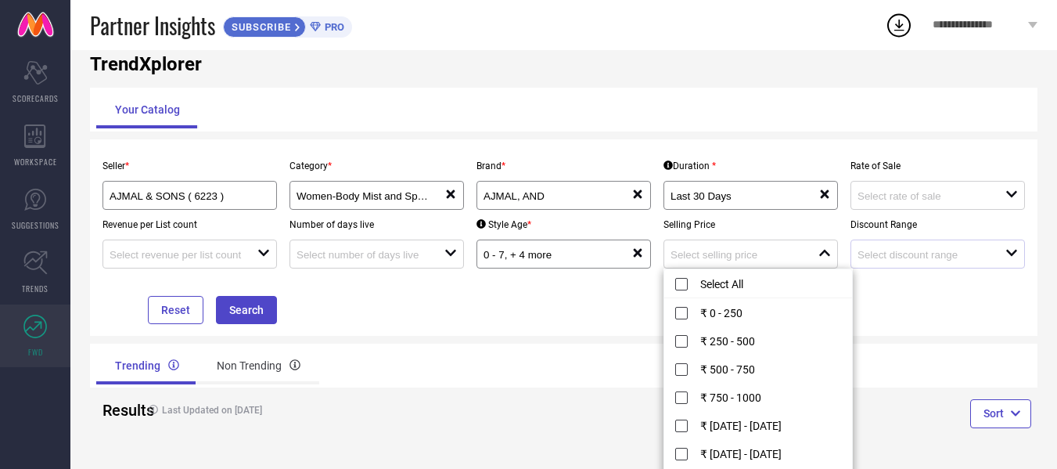
click at [946, 242] on div "open" at bounding box center [938, 254] width 175 height 29
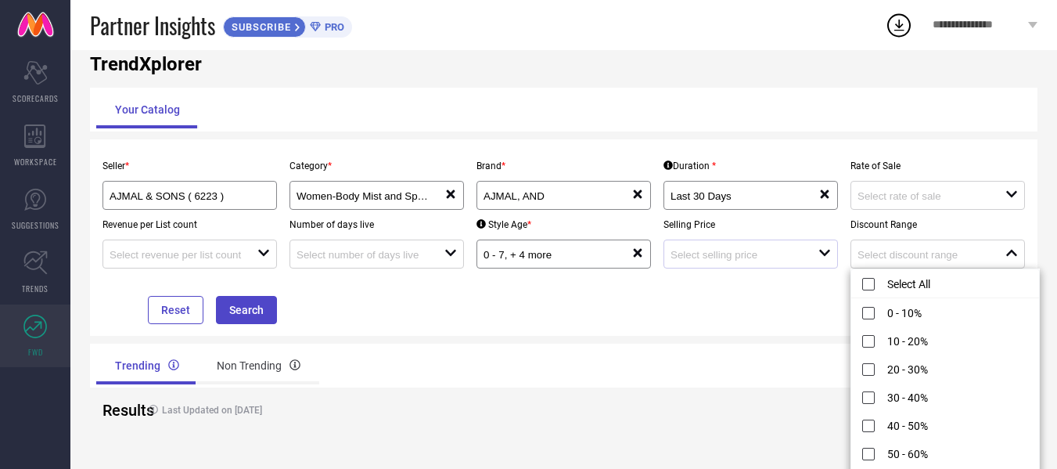
click at [779, 266] on div "open" at bounding box center [751, 254] width 175 height 29
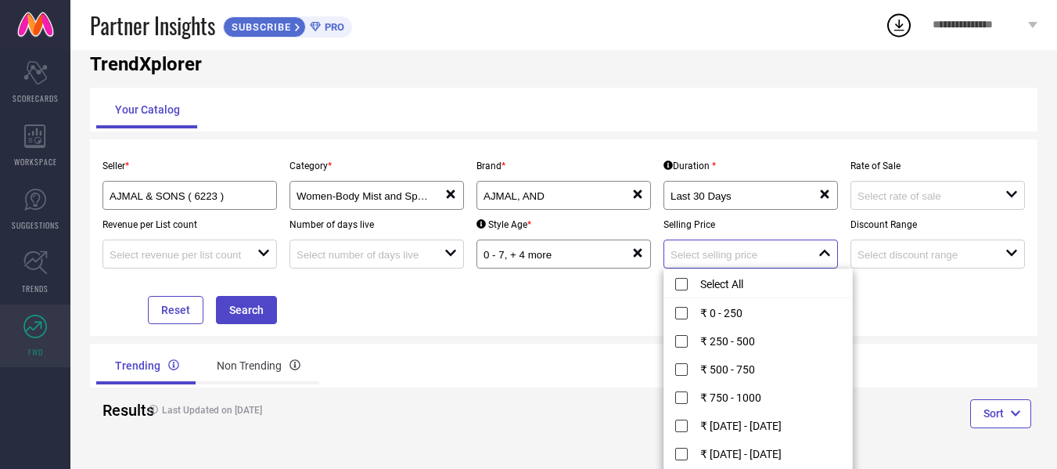
click at [720, 252] on input at bounding box center [737, 255] width 133 height 12
click at [925, 254] on input at bounding box center [924, 255] width 133 height 12
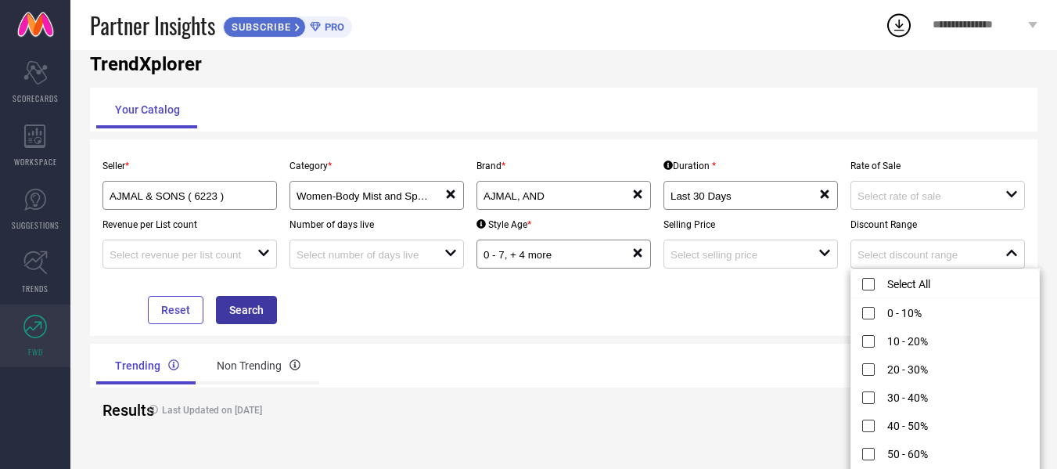
click at [238, 310] on button "Search" at bounding box center [246, 310] width 61 height 28
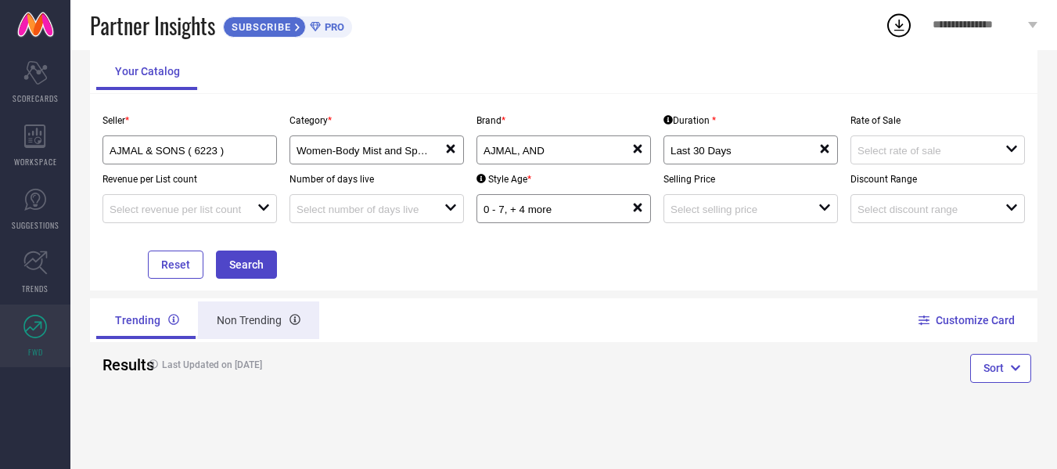
scroll to position [164, 0]
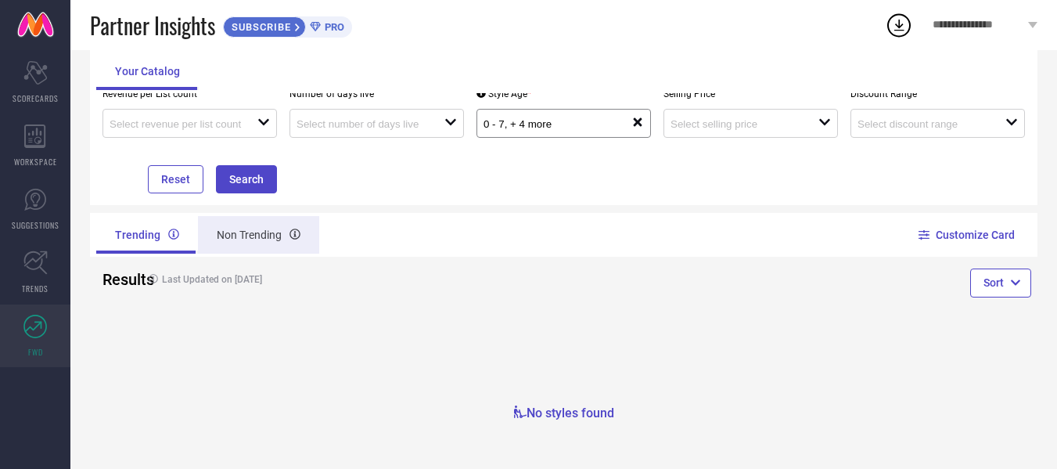
click at [222, 233] on div "Non Trending" at bounding box center [258, 235] width 121 height 38
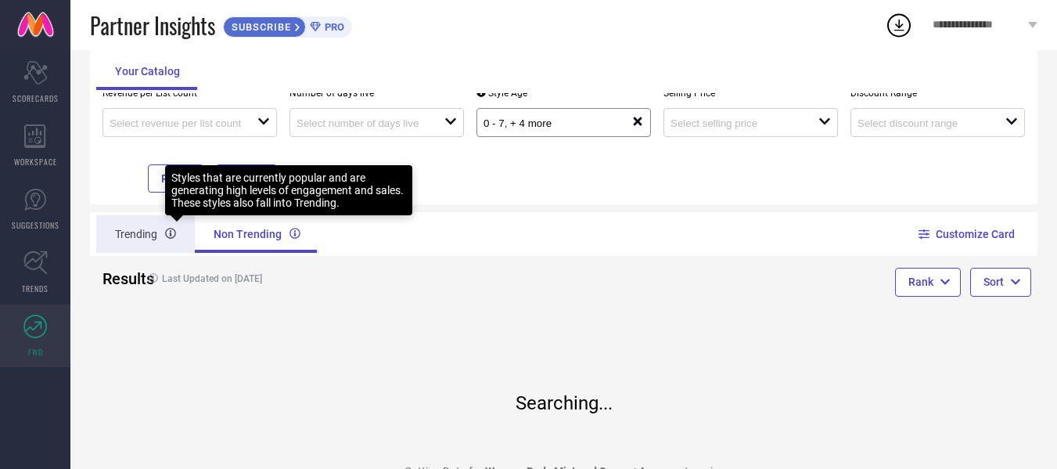
click at [171, 238] on icon at bounding box center [170, 234] width 11 height 11
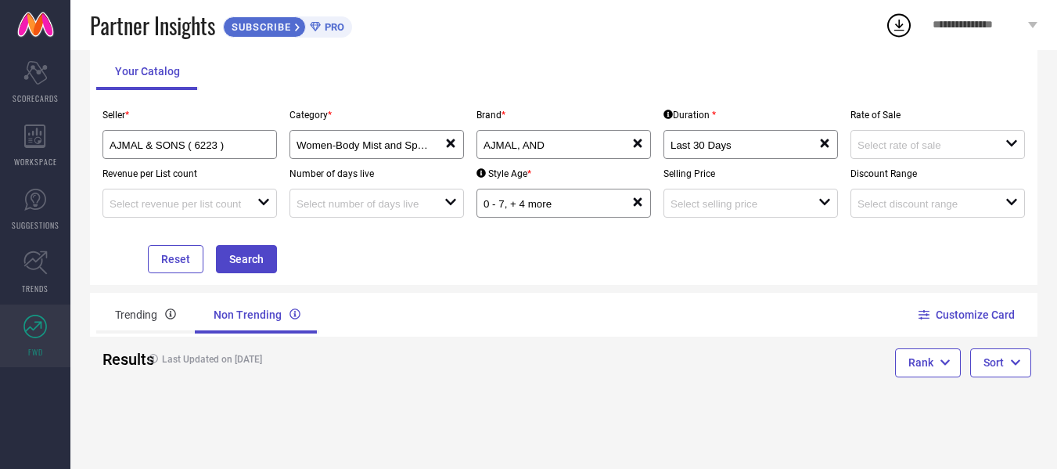
scroll to position [0, 0]
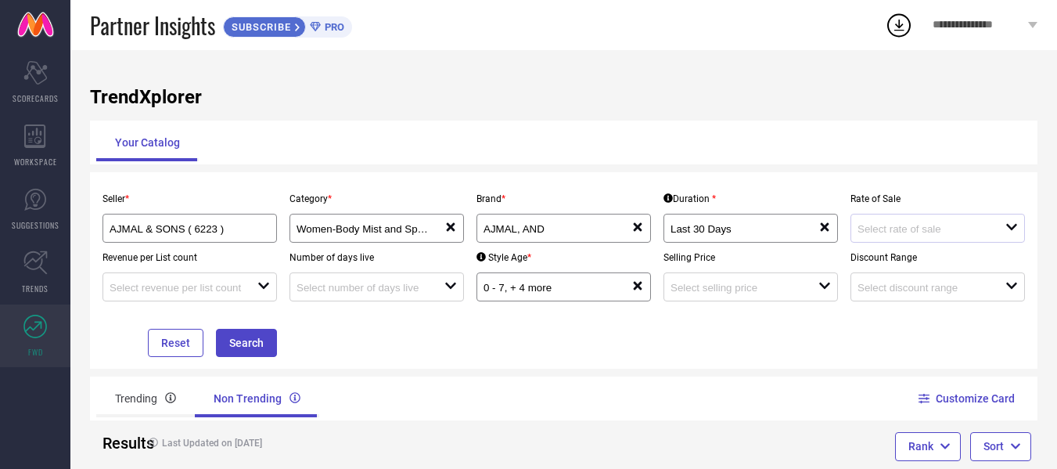
click at [894, 218] on div "open" at bounding box center [938, 228] width 175 height 29
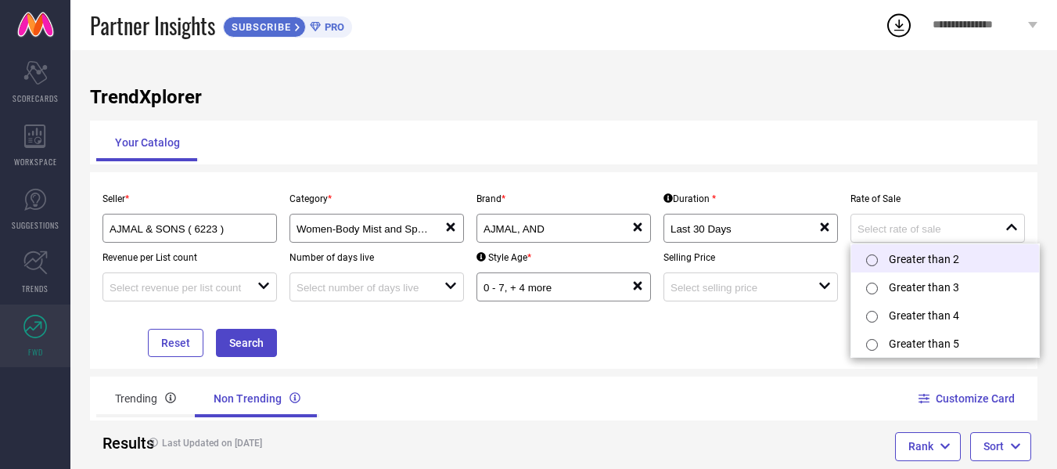
click at [897, 261] on li "Greater than 2" at bounding box center [946, 258] width 188 height 28
type input "Greater than 2"
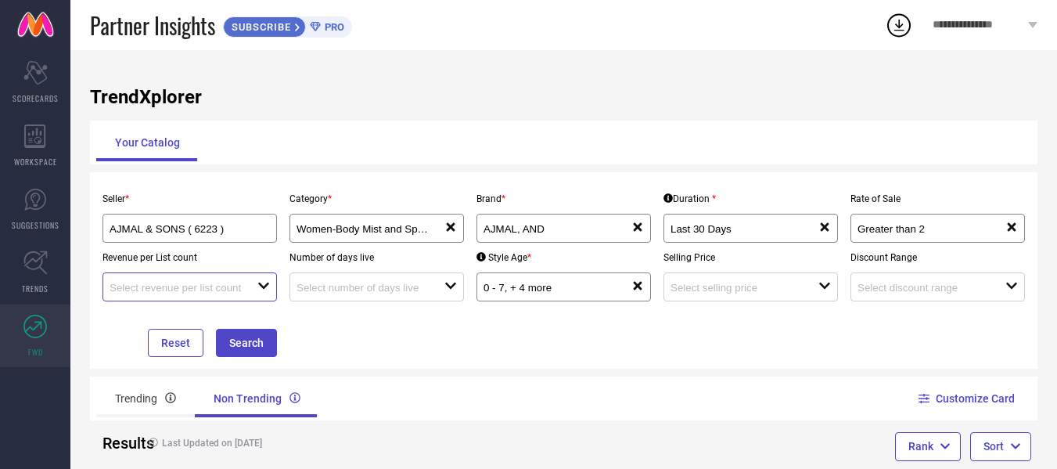
click at [200, 283] on input at bounding box center [176, 288] width 133 height 12
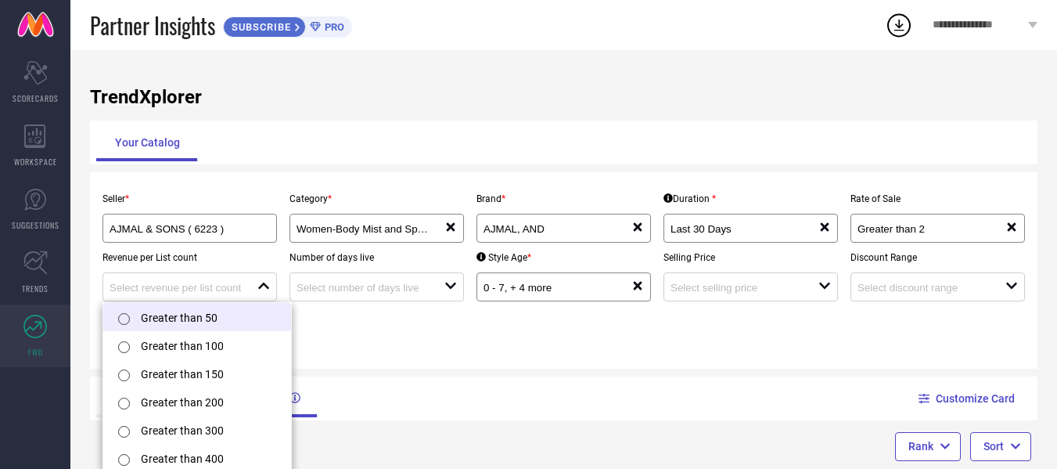
click at [206, 313] on li "Greater than 50" at bounding box center [197, 317] width 188 height 28
type input "Greater than 50"
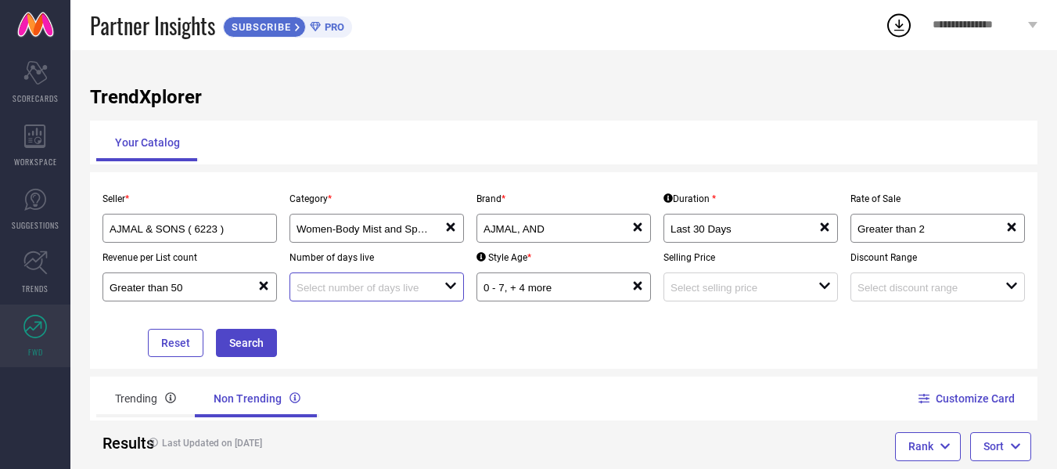
click at [355, 286] on input at bounding box center [363, 288] width 133 height 12
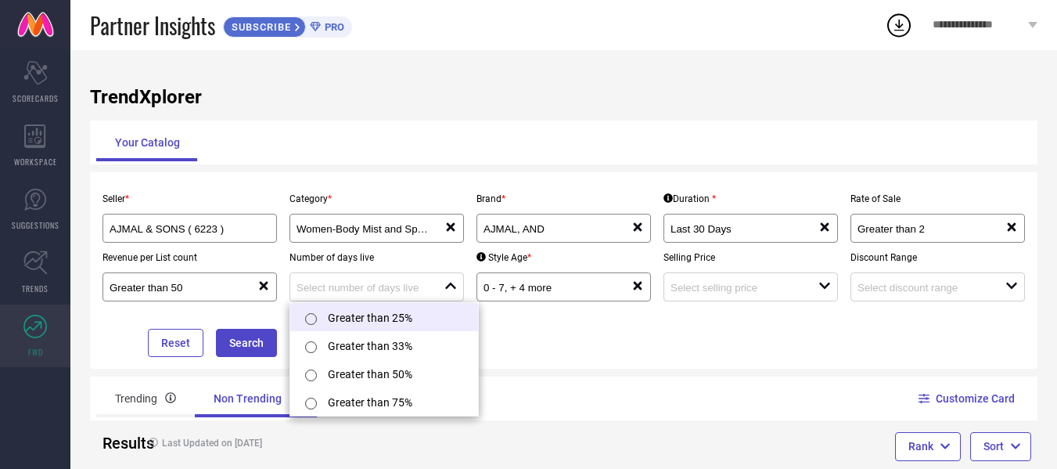
click at [364, 311] on li "Greater than 25%" at bounding box center [384, 317] width 188 height 28
type input "Greater than 25%"
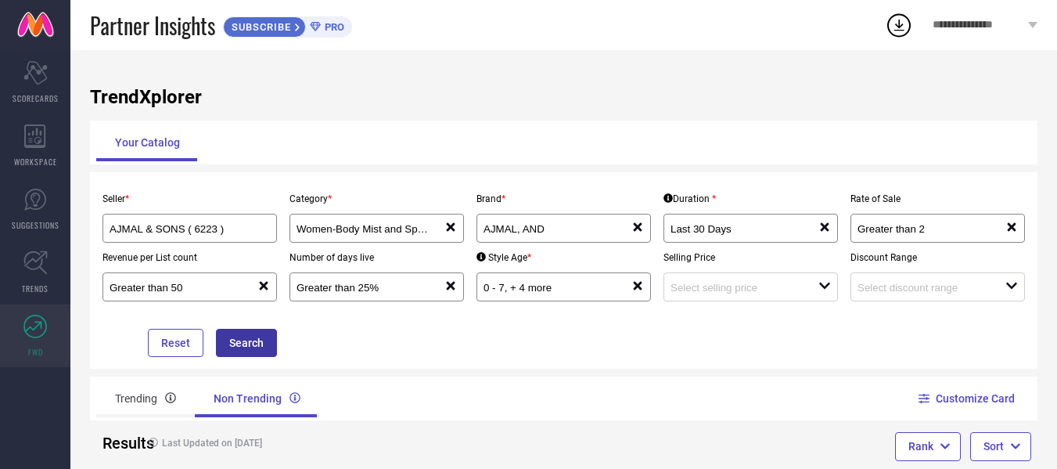
click at [249, 343] on button "Search" at bounding box center [246, 343] width 61 height 28
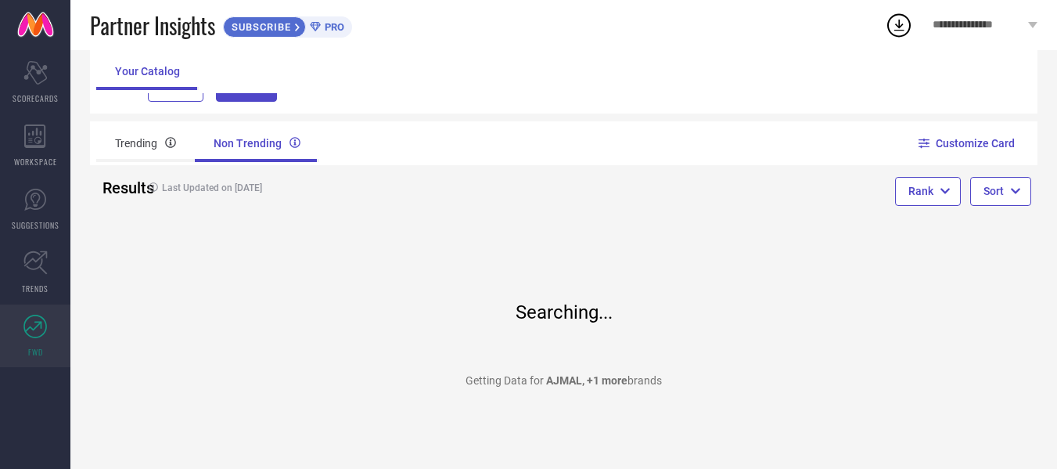
scroll to position [164, 0]
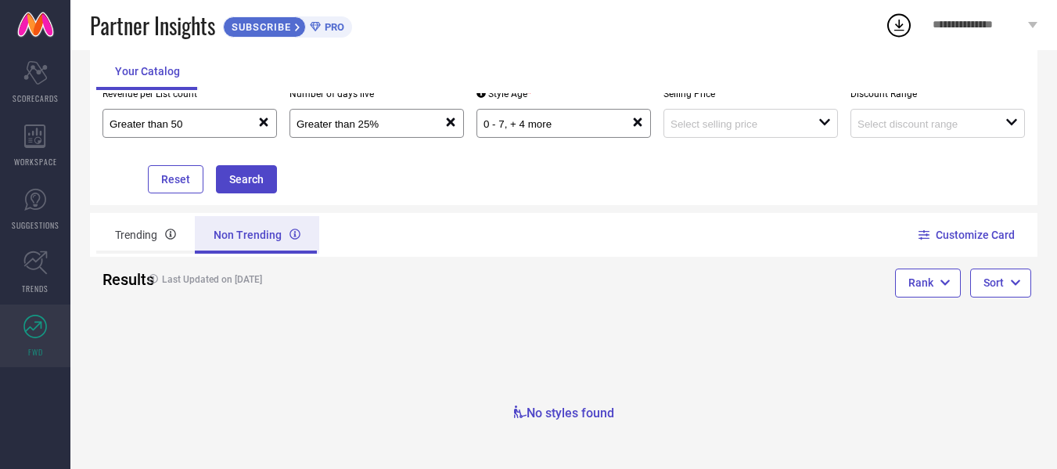
click at [225, 229] on div "Non Trending" at bounding box center [257, 235] width 124 height 38
click at [232, 183] on button "Search" at bounding box center [246, 179] width 61 height 28
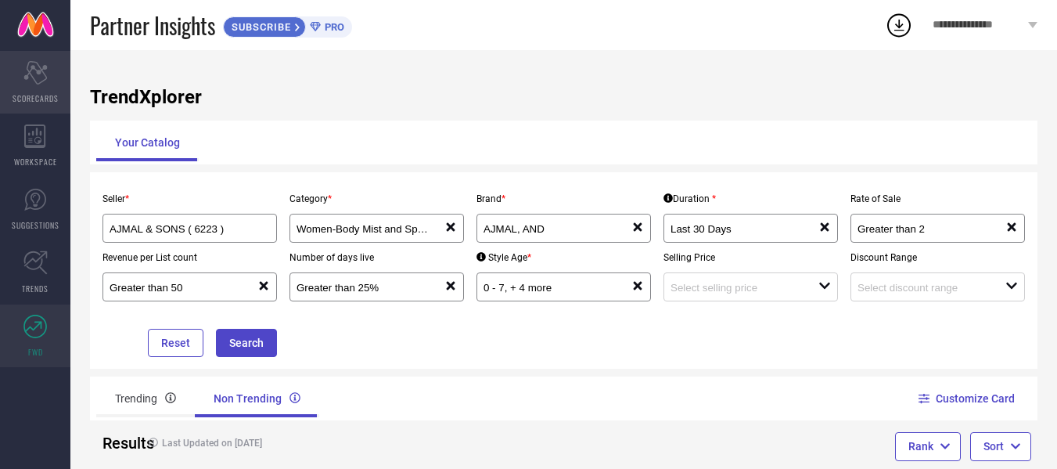
click at [34, 83] on icon "Scorecard" at bounding box center [35, 72] width 24 height 23
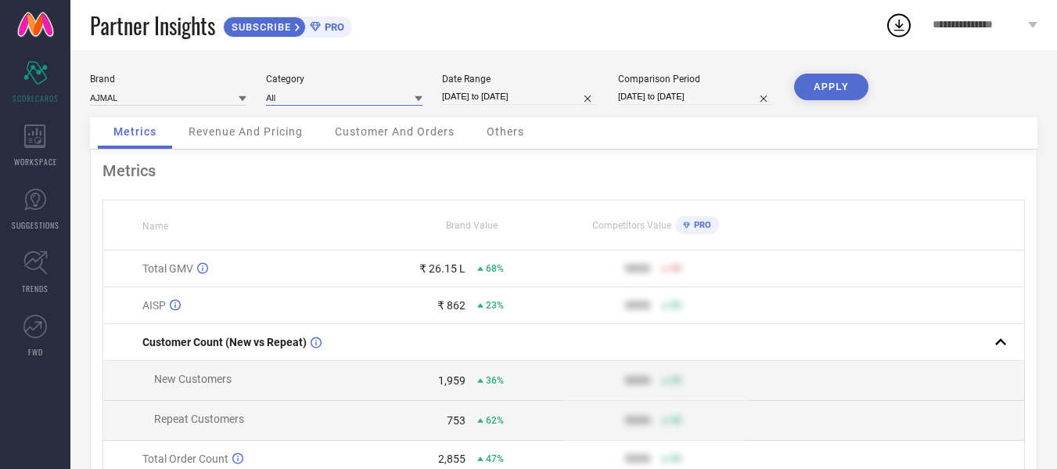
click at [391, 92] on input at bounding box center [344, 97] width 157 height 16
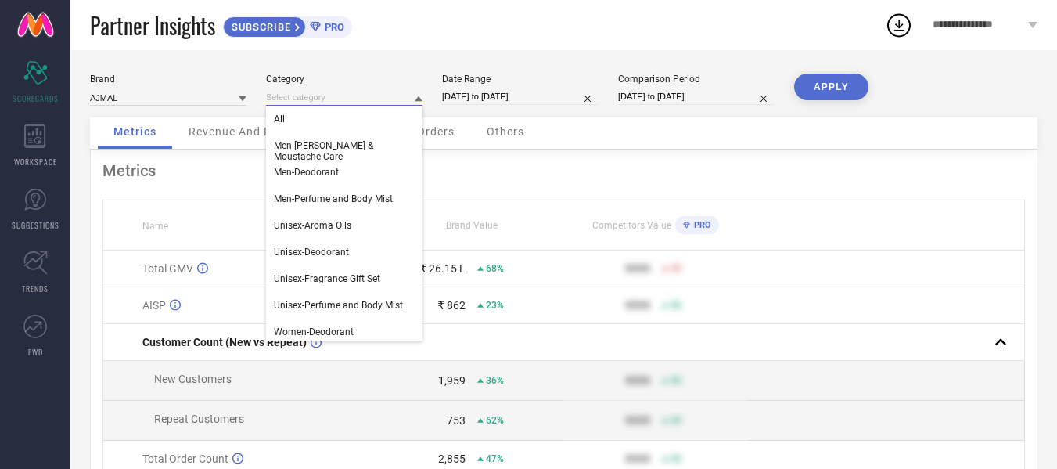
click at [391, 92] on input at bounding box center [344, 97] width 157 height 16
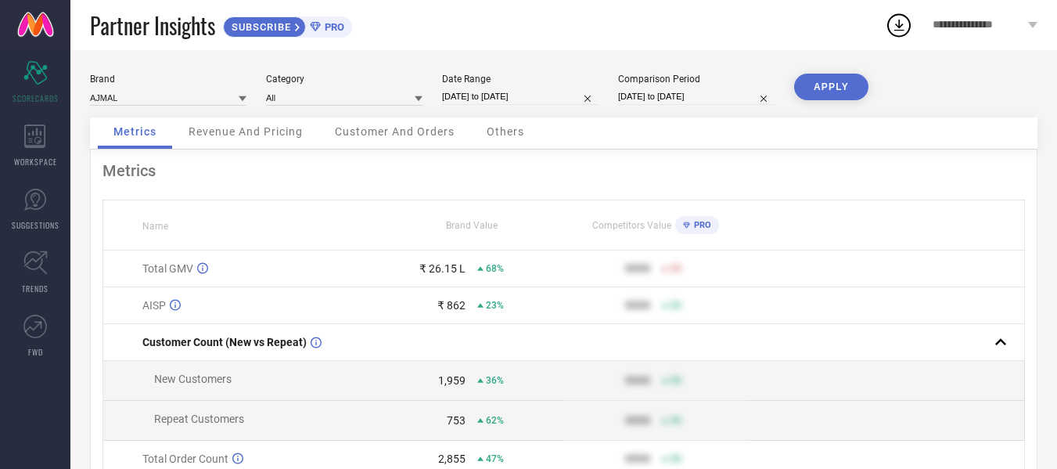
click at [324, 20] on div "SUBSCRIBE PRO" at bounding box center [287, 26] width 129 height 21
click at [34, 14] on link at bounding box center [35, 25] width 70 height 50
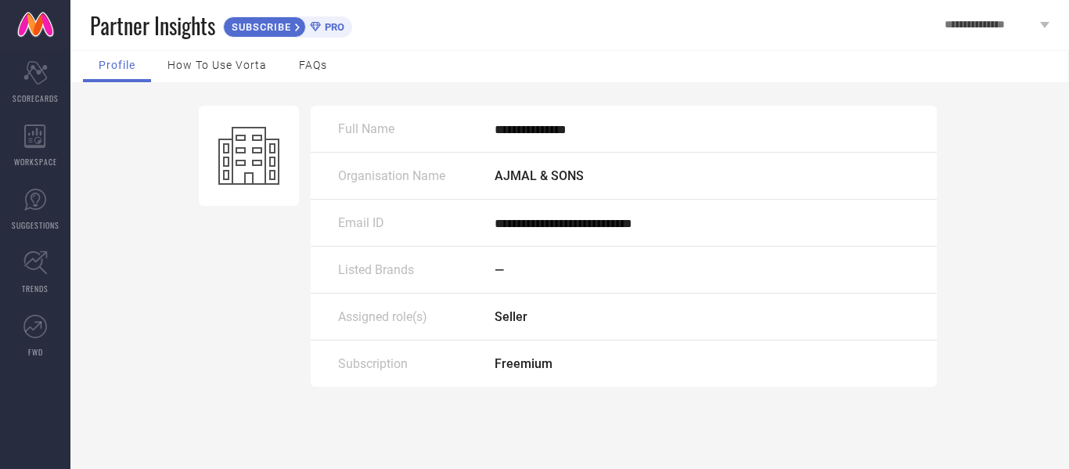
click at [212, 71] on span "How to use Vorta" at bounding box center [217, 65] width 99 height 13
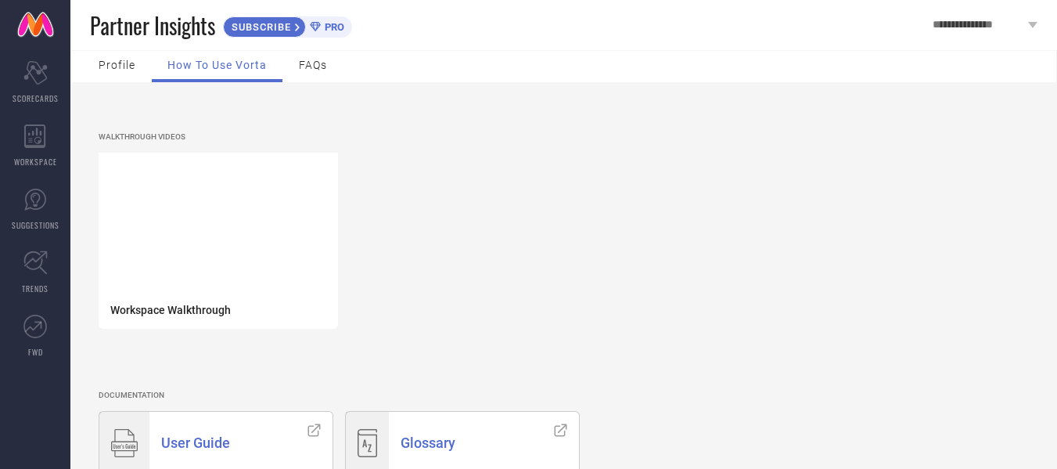
click at [122, 62] on span "Profile" at bounding box center [117, 65] width 37 height 13
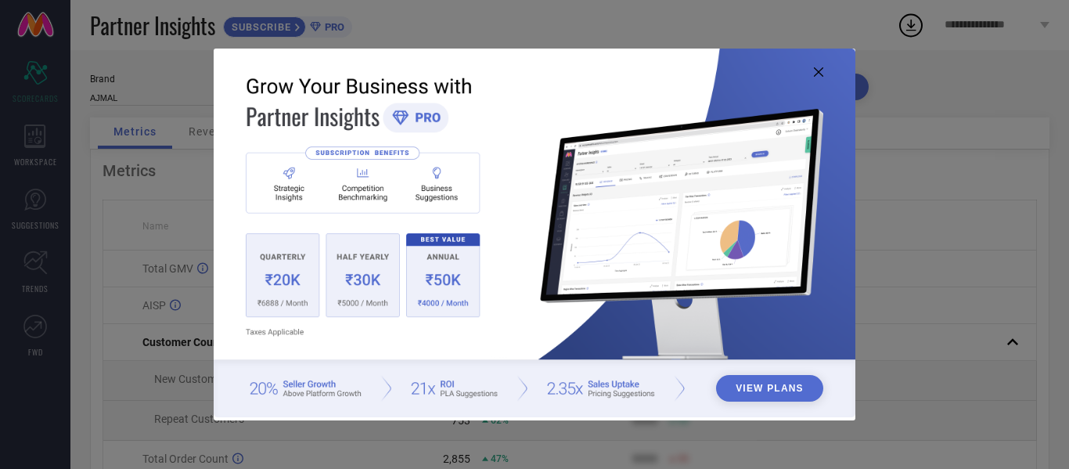
click at [812, 71] on img at bounding box center [535, 233] width 642 height 369
click at [818, 69] on icon at bounding box center [818, 71] width 9 height 9
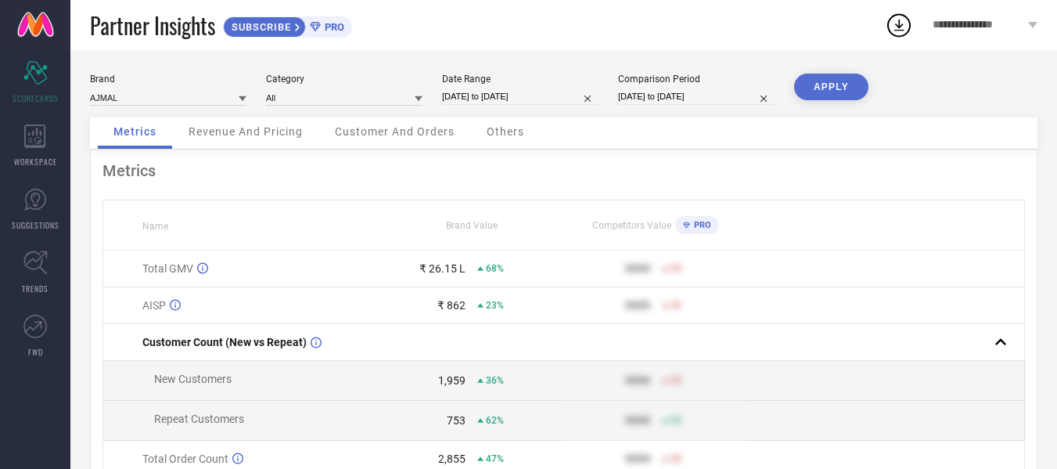
drag, startPoint x: 1019, startPoint y: 0, endPoint x: 458, endPoint y: 32, distance: 562.1
click at [458, 32] on div "Partner Insights SUBSCRIBE PRO" at bounding box center [487, 25] width 795 height 50
click at [1035, 23] on icon at bounding box center [1032, 25] width 9 height 6
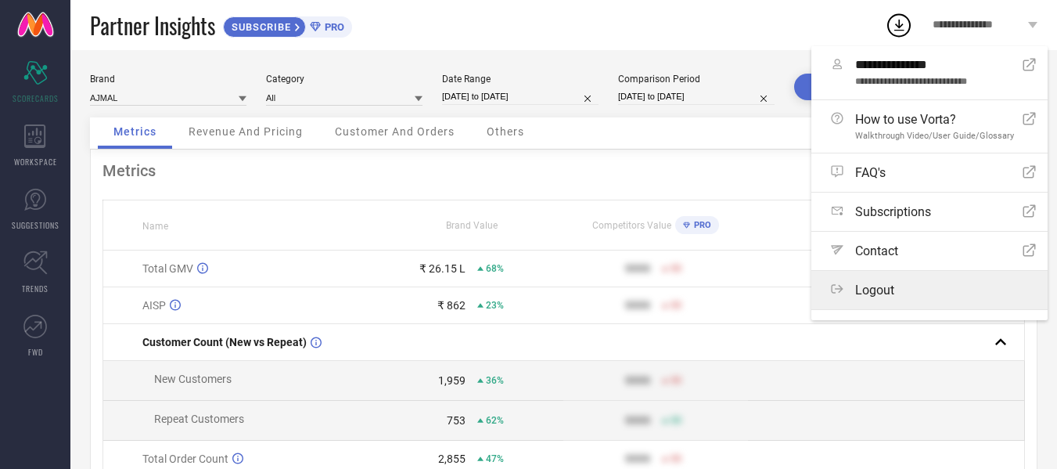
click at [923, 281] on label "Logout" at bounding box center [930, 290] width 236 height 38
click at [0, 0] on button "Logout" at bounding box center [0, 0] width 0 height 0
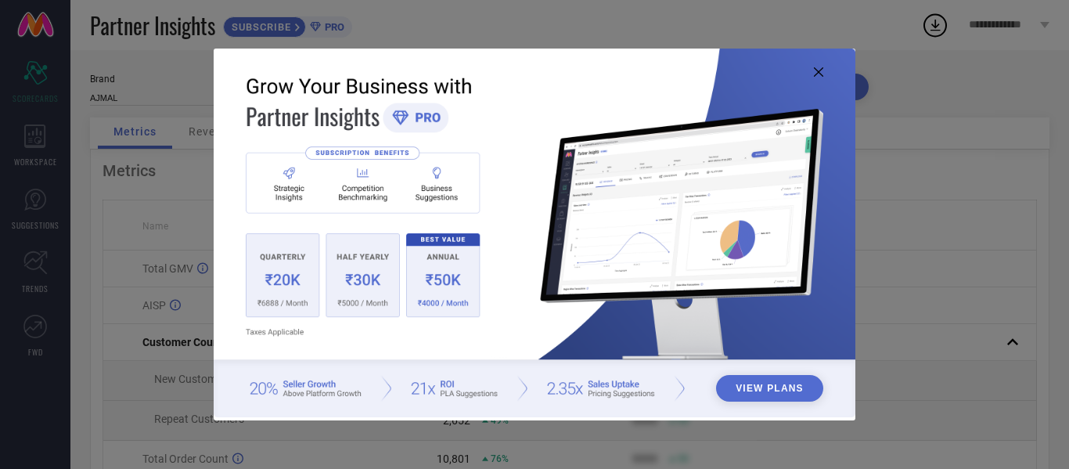
click at [815, 72] on icon at bounding box center [818, 71] width 9 height 9
